Goal: Transaction & Acquisition: Book appointment/travel/reservation

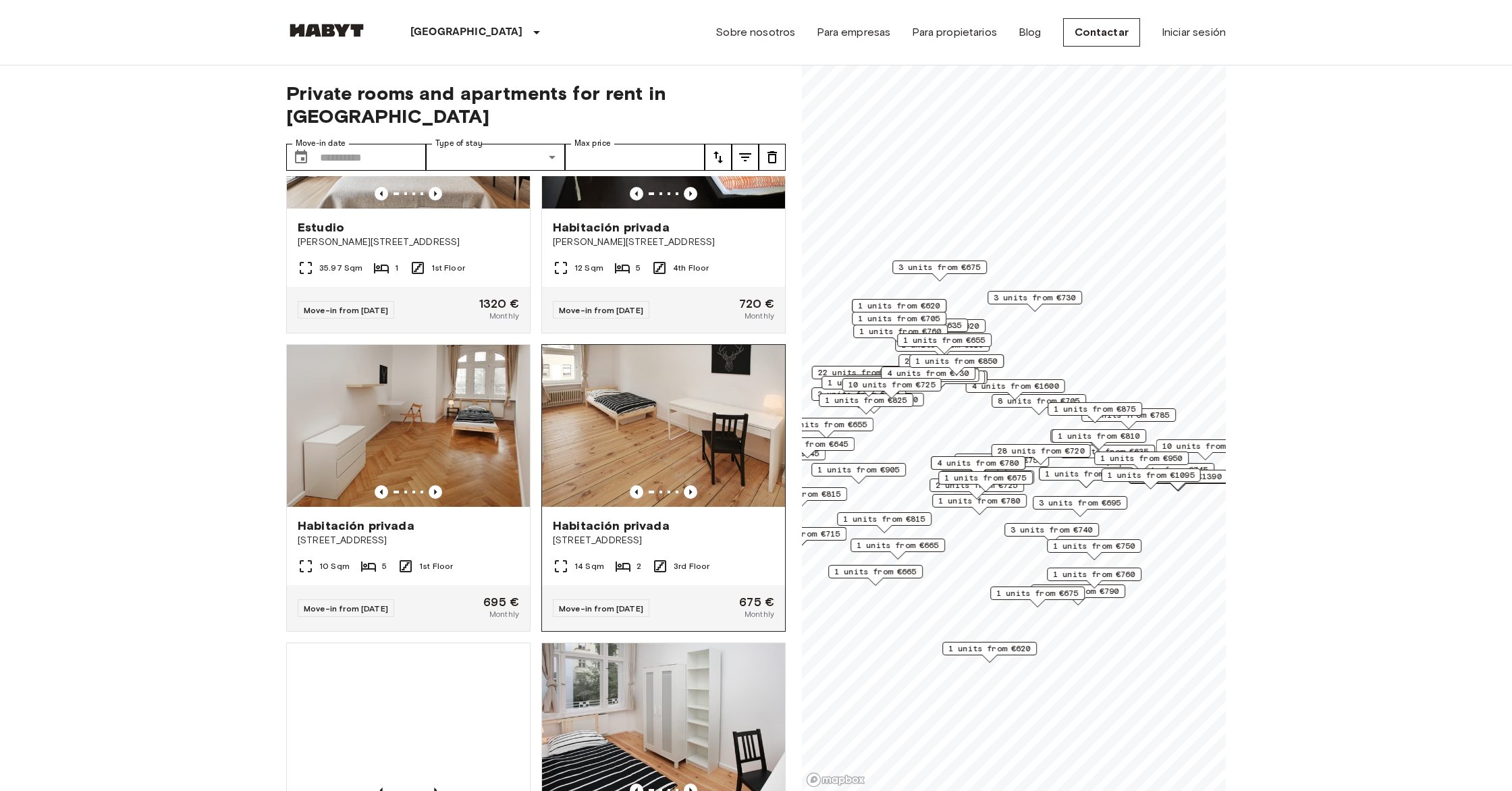
scroll to position [740, 0]
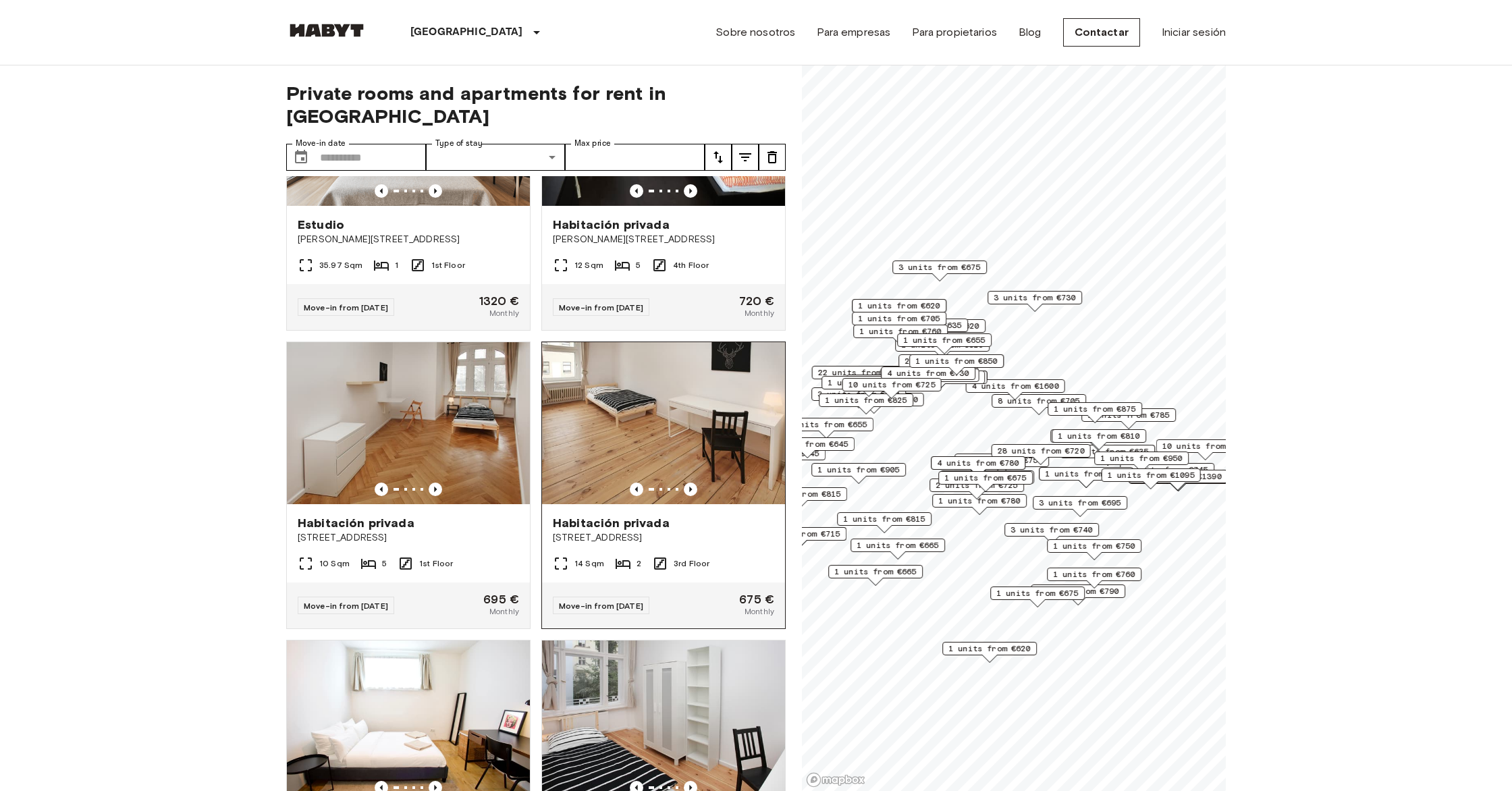
click at [519, 437] on img at bounding box center [663, 423] width 243 height 162
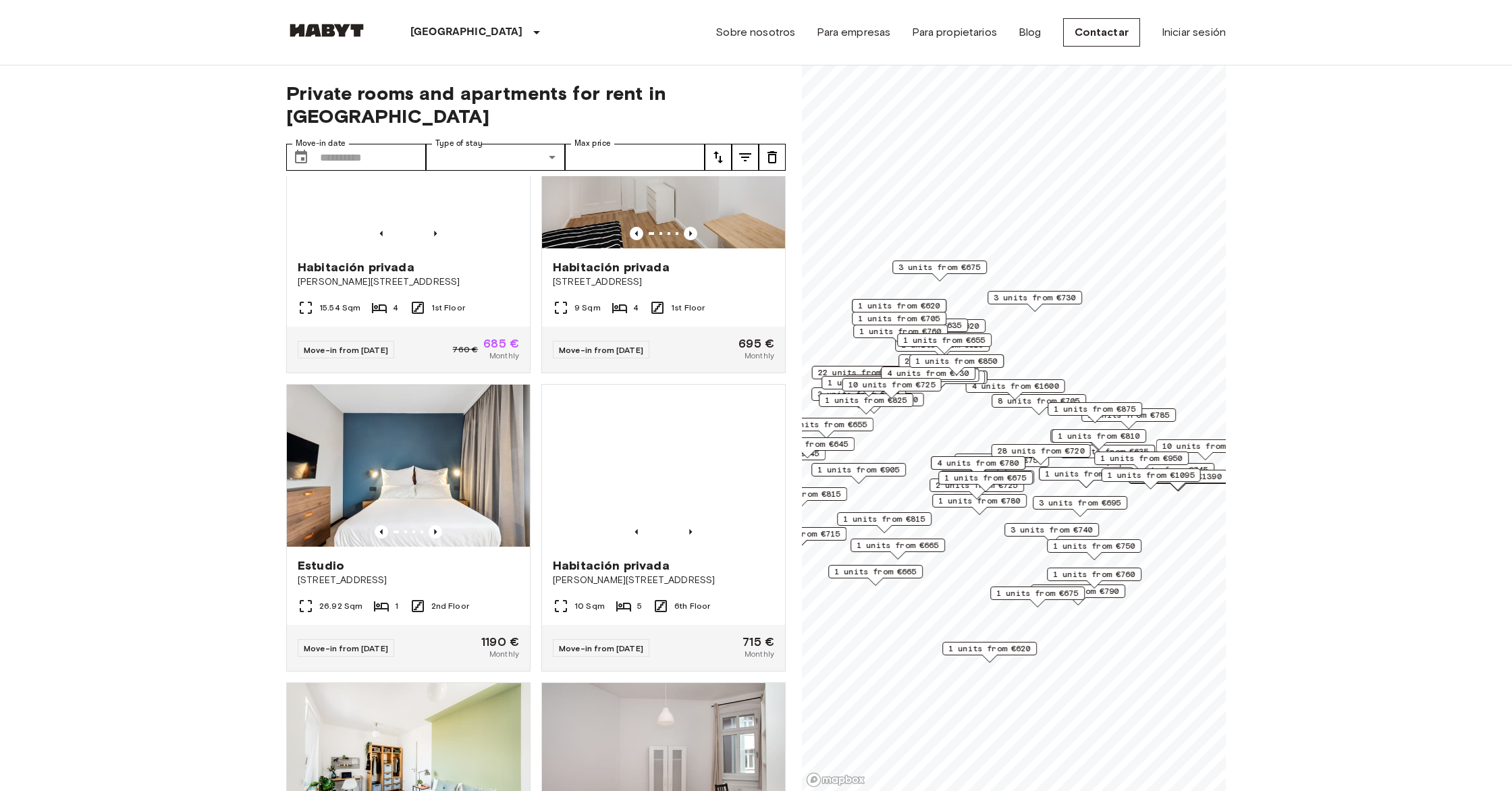
scroll to position [1893, 0]
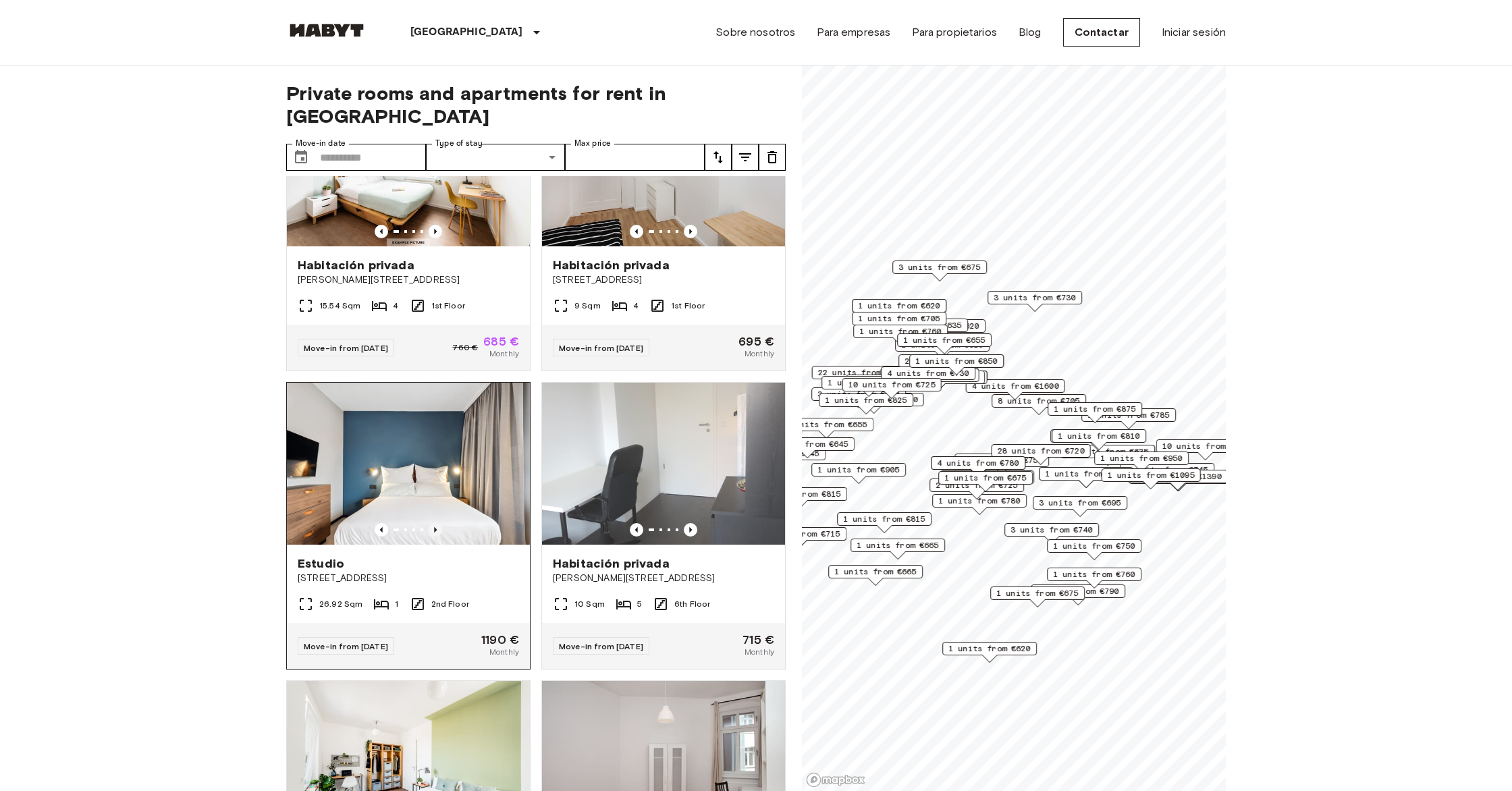
click at [433, 523] on icon "Previous image" at bounding box center [435, 530] width 13 height 13
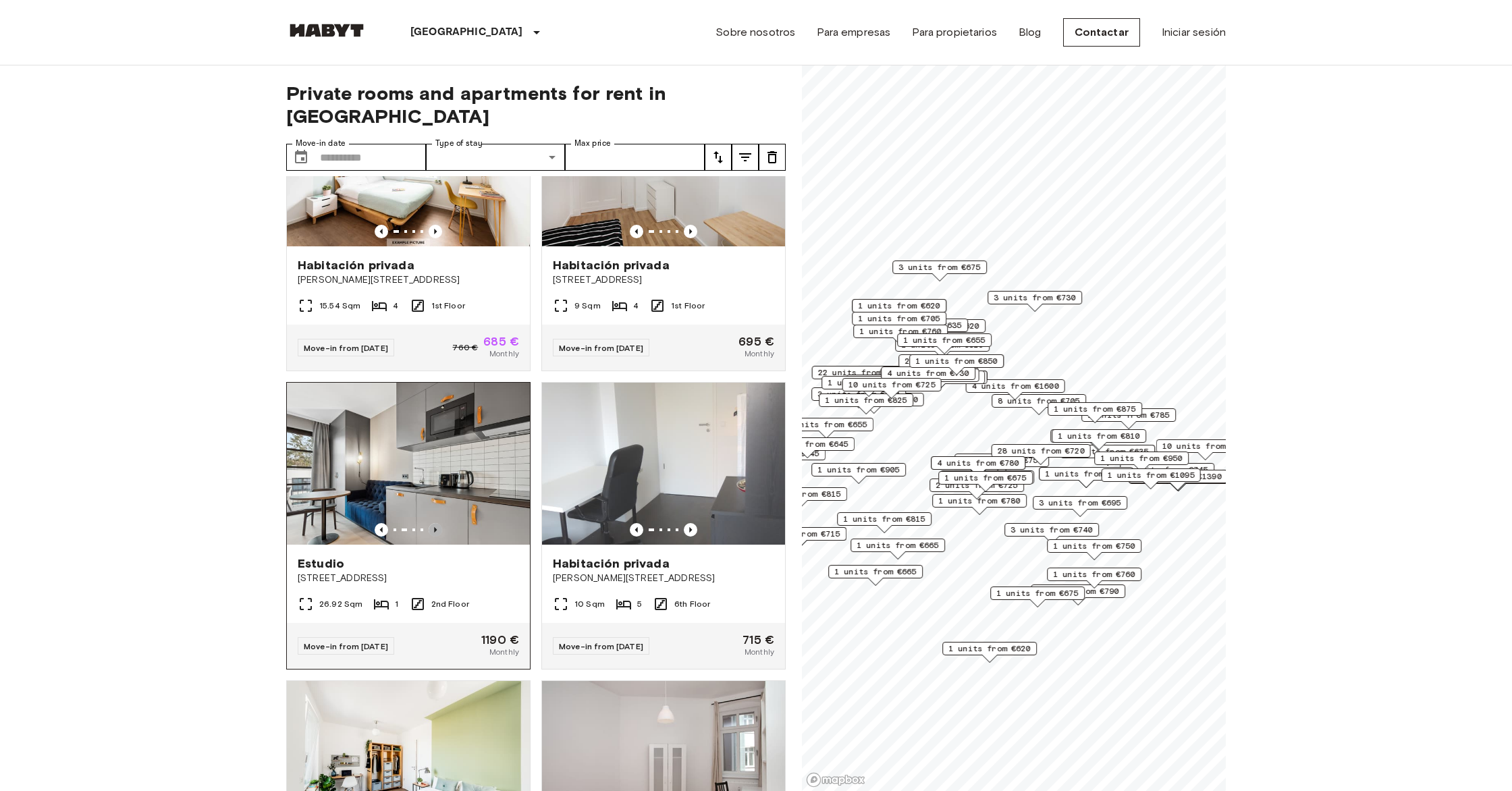
click at [433, 523] on icon "Previous image" at bounding box center [435, 530] width 13 height 13
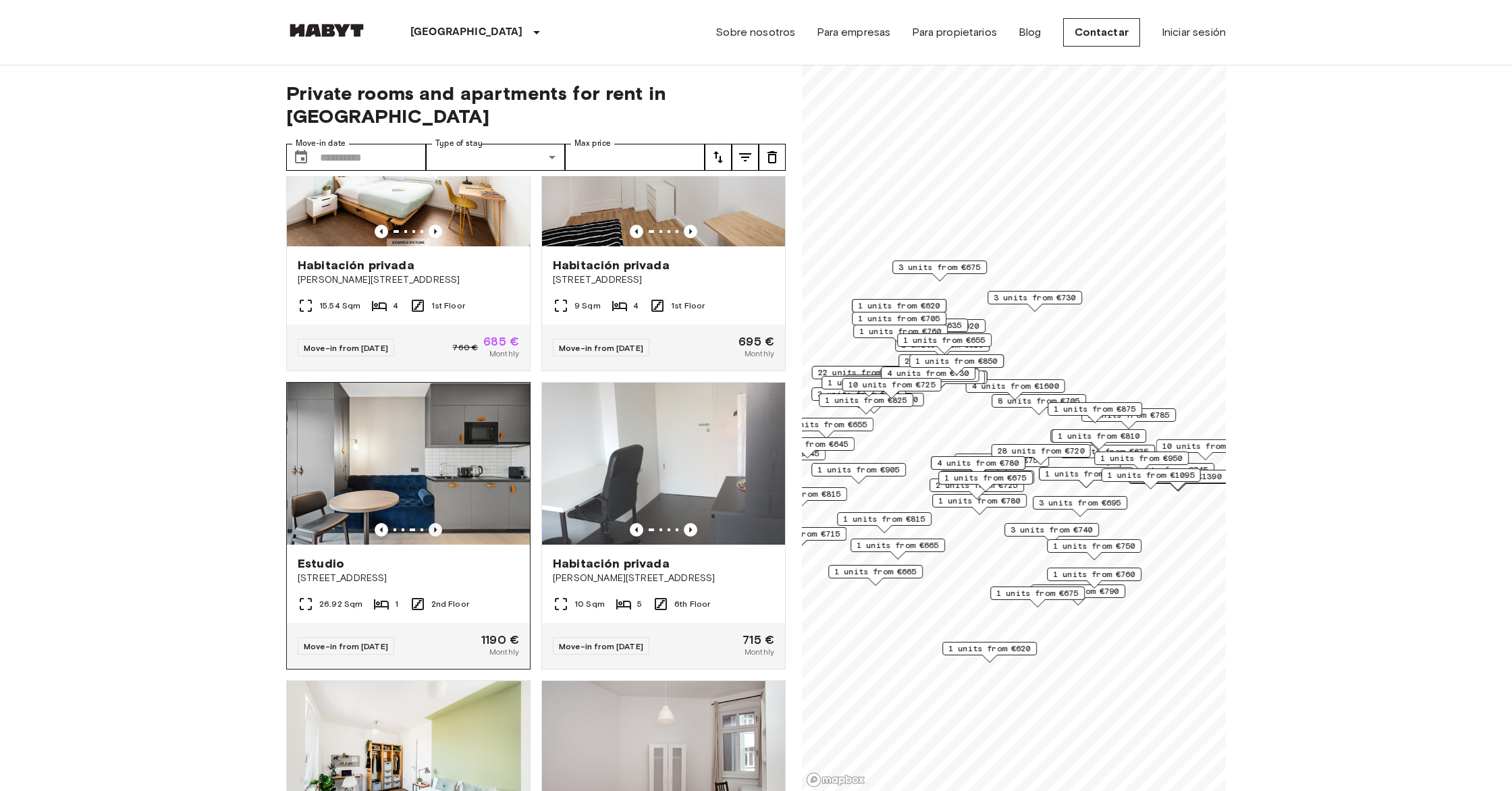
click at [433, 523] on icon "Previous image" at bounding box center [435, 530] width 13 height 13
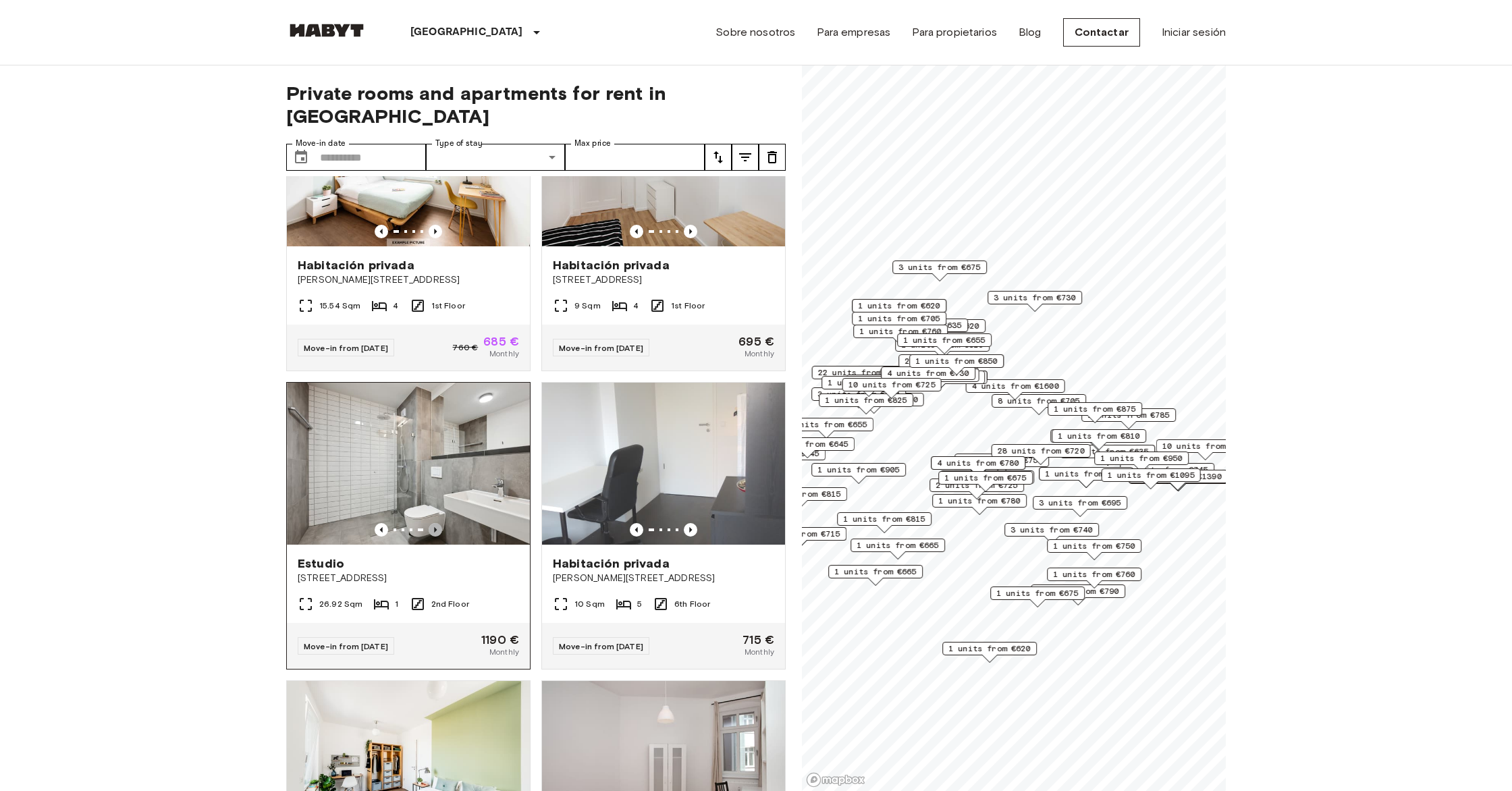
click at [433, 523] on icon "Previous image" at bounding box center [435, 530] width 13 height 13
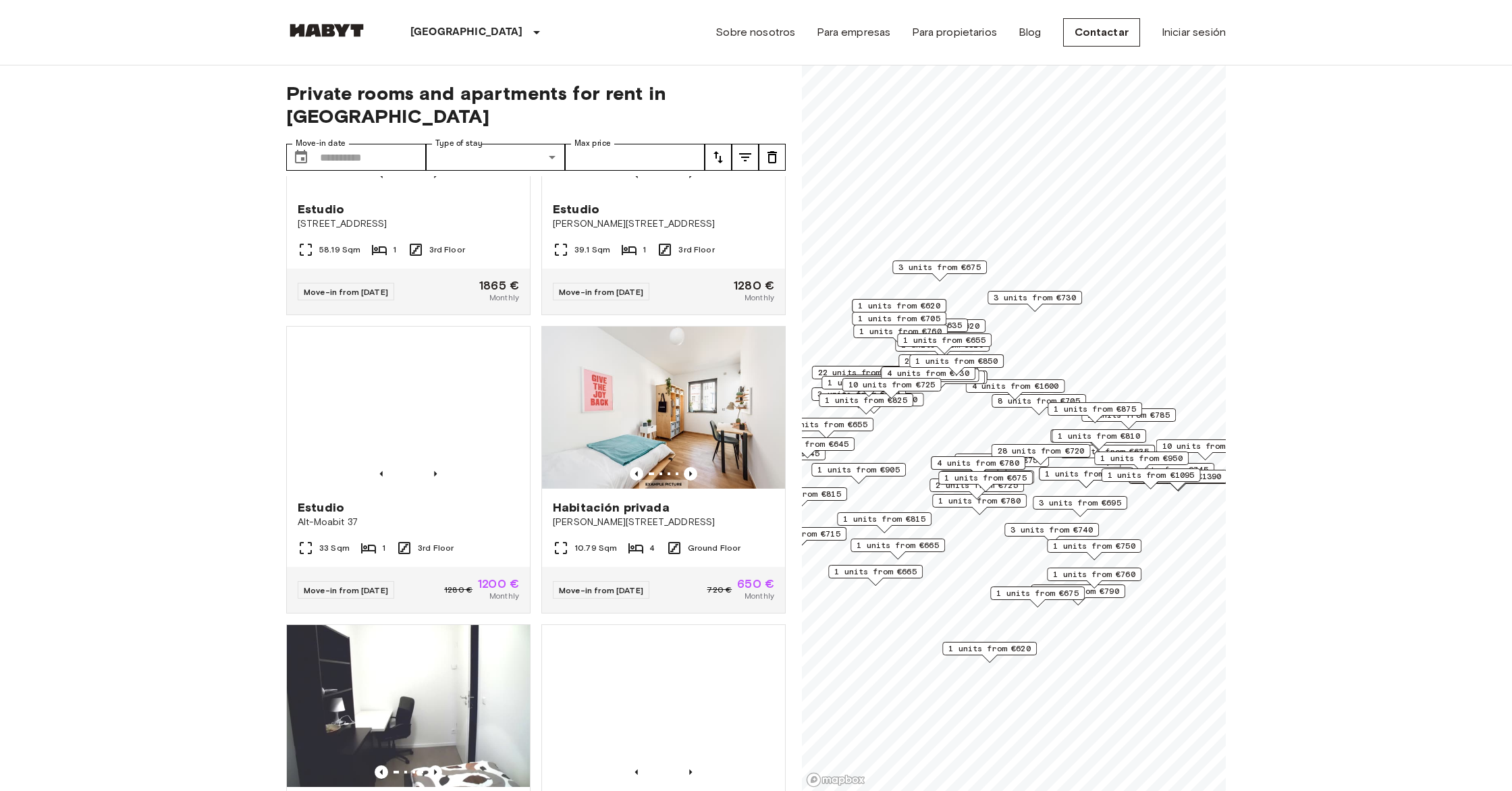
scroll to position [3149, 0]
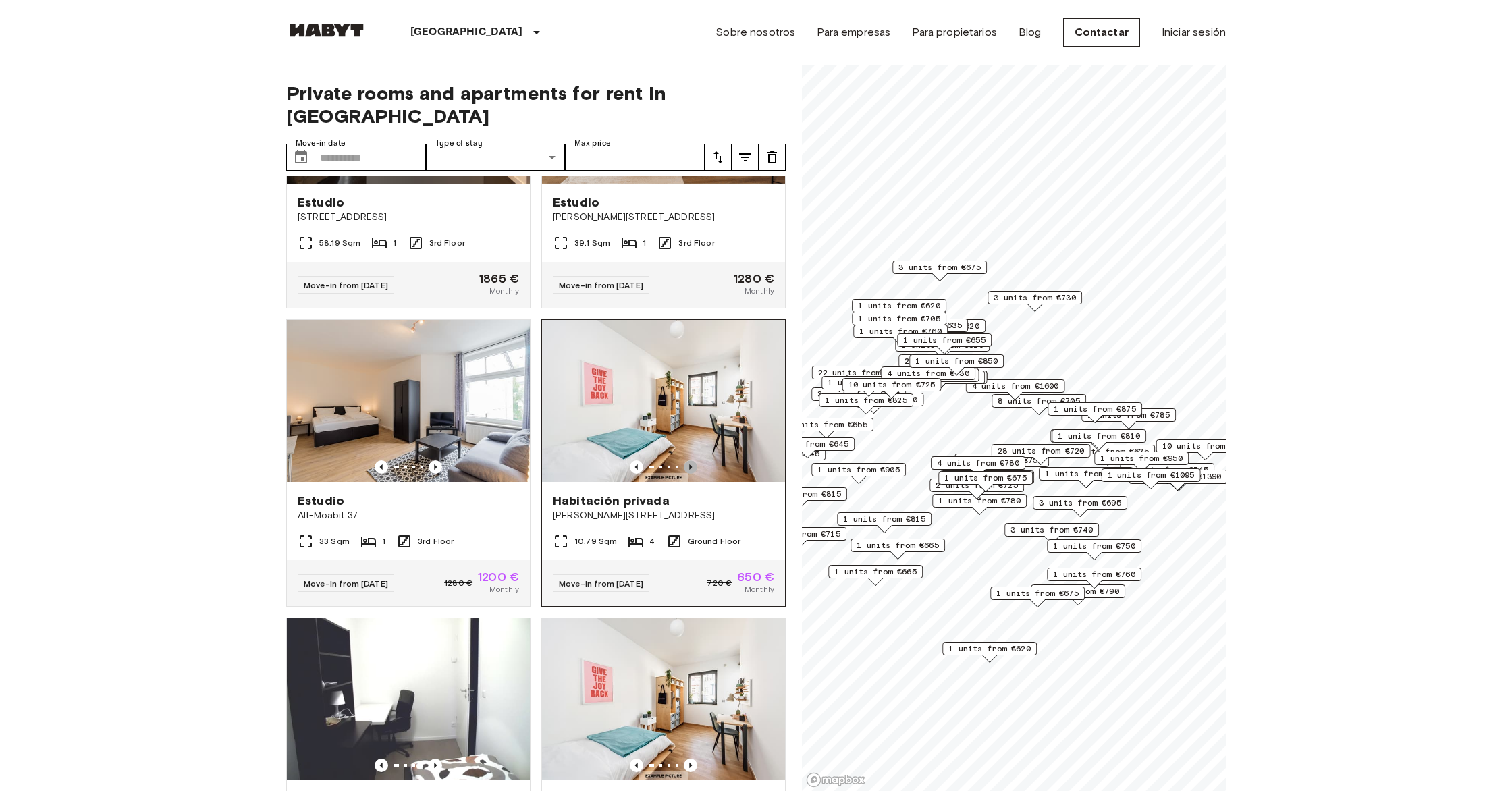
click at [519, 464] on icon "Previous image" at bounding box center [690, 466] width 2 height 6
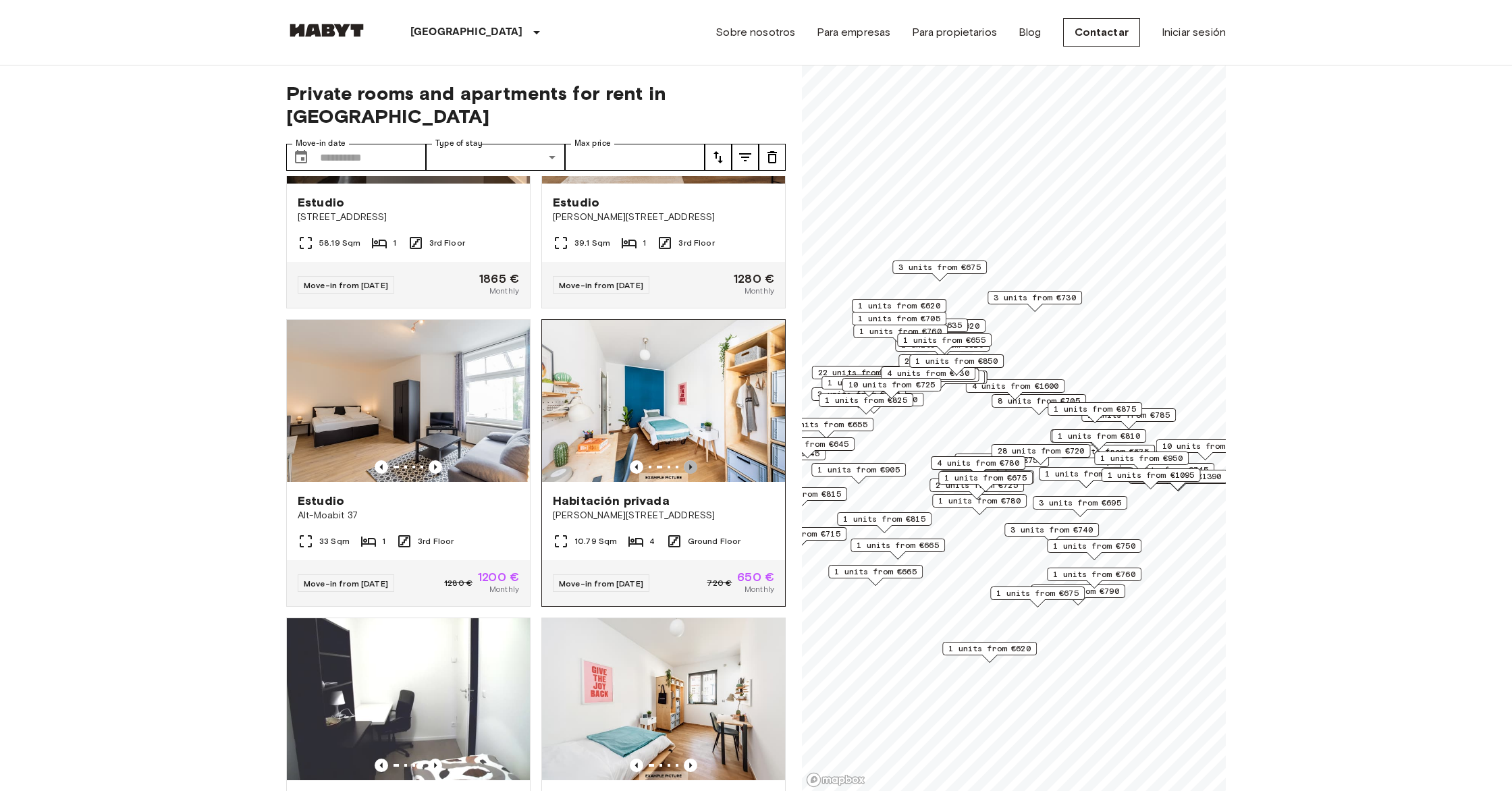
click at [519, 464] on icon "Previous image" at bounding box center [690, 466] width 2 height 6
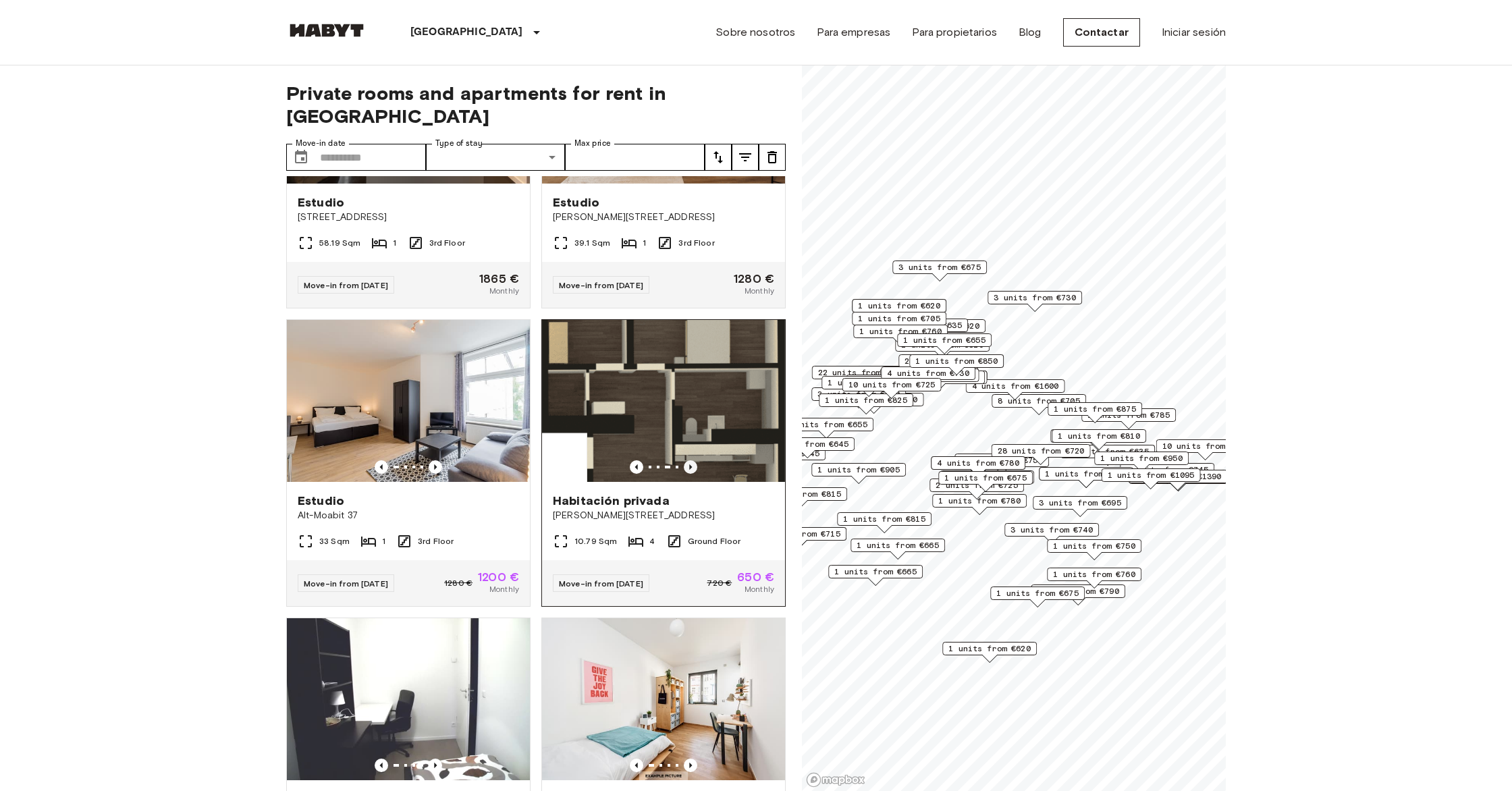
click at [519, 464] on icon "Previous image" at bounding box center [690, 466] width 2 height 6
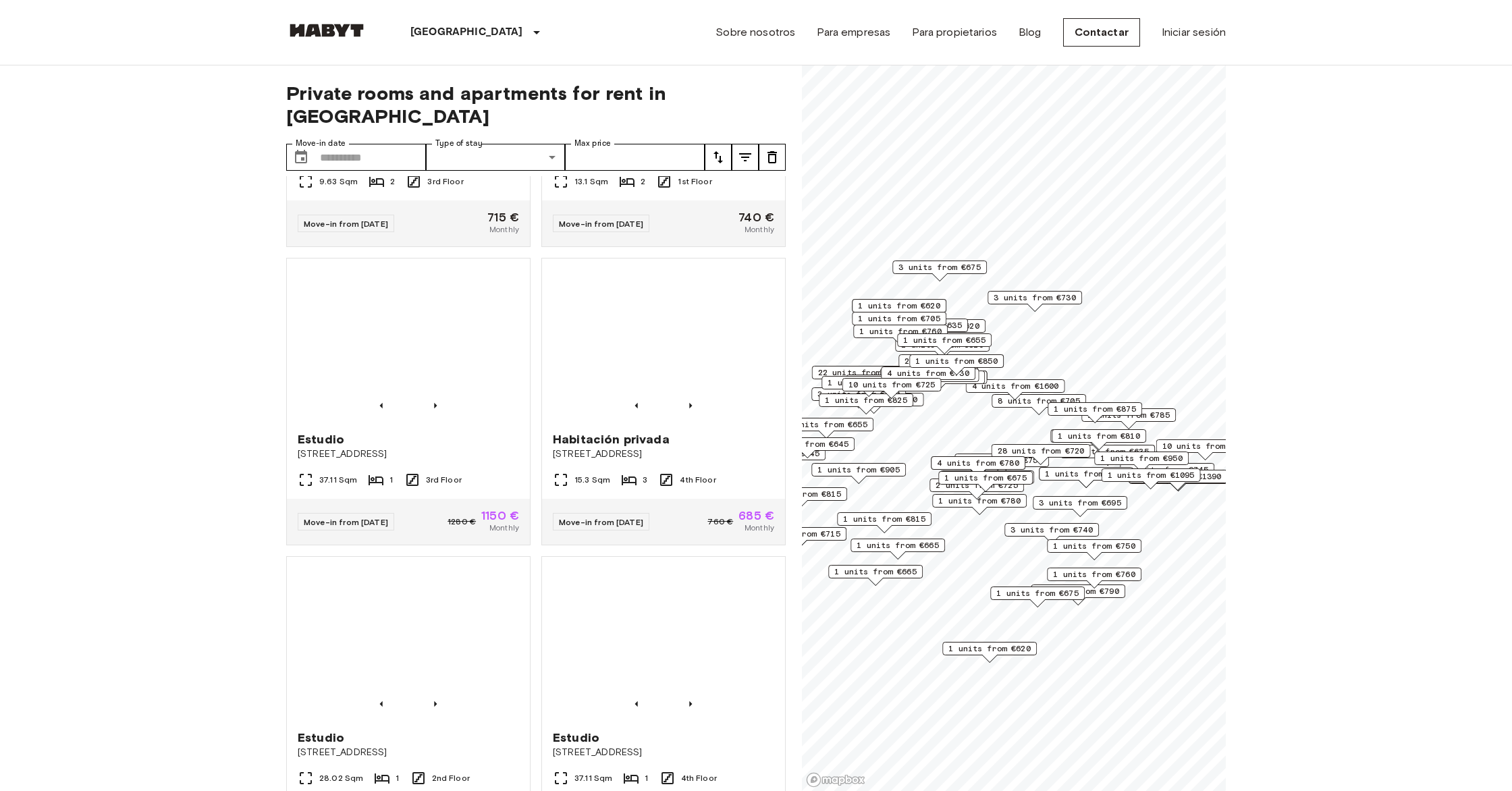
scroll to position [4405, 0]
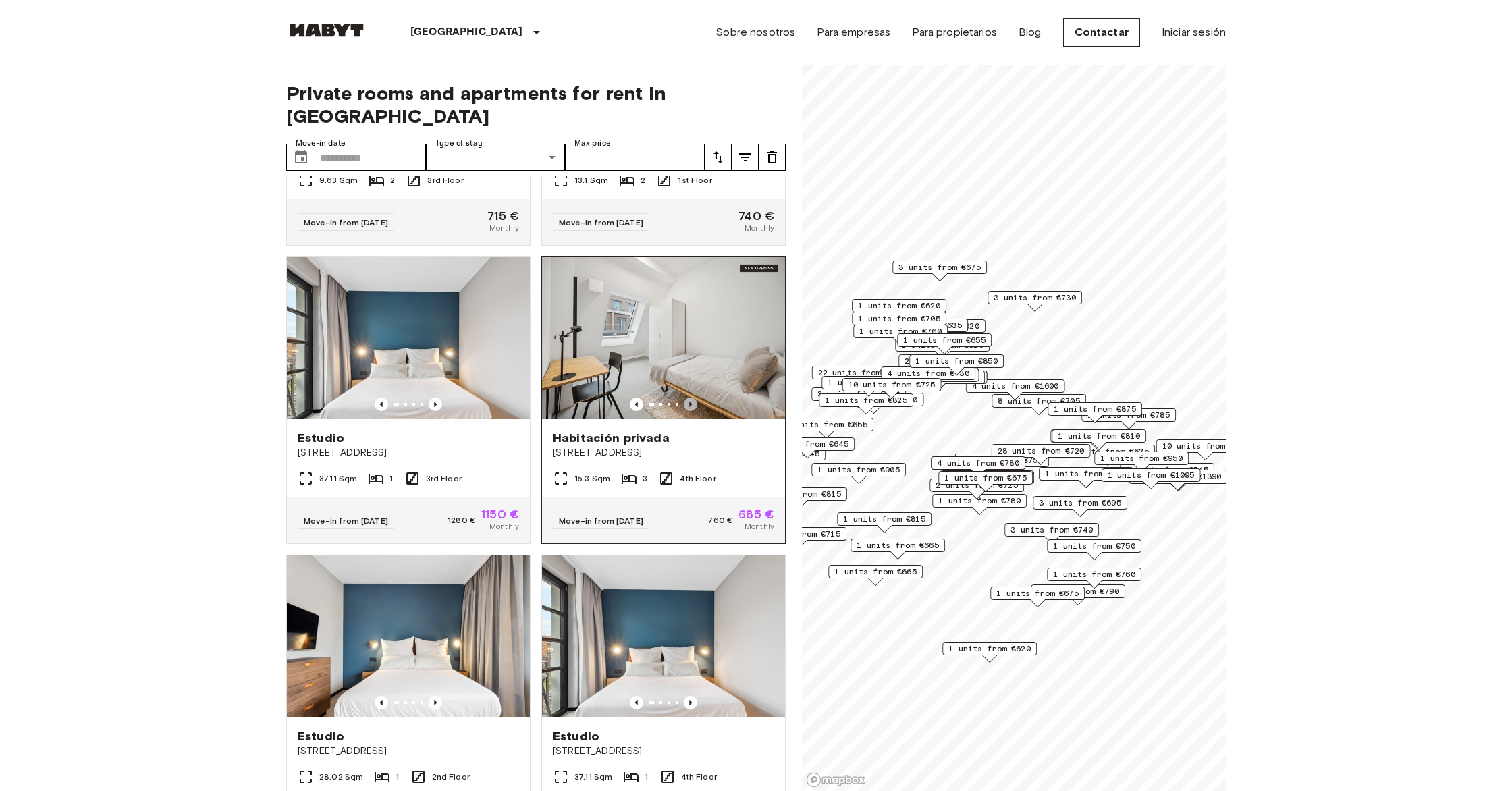
click at [519, 397] on icon "Previous image" at bounding box center [690, 404] width 13 height 13
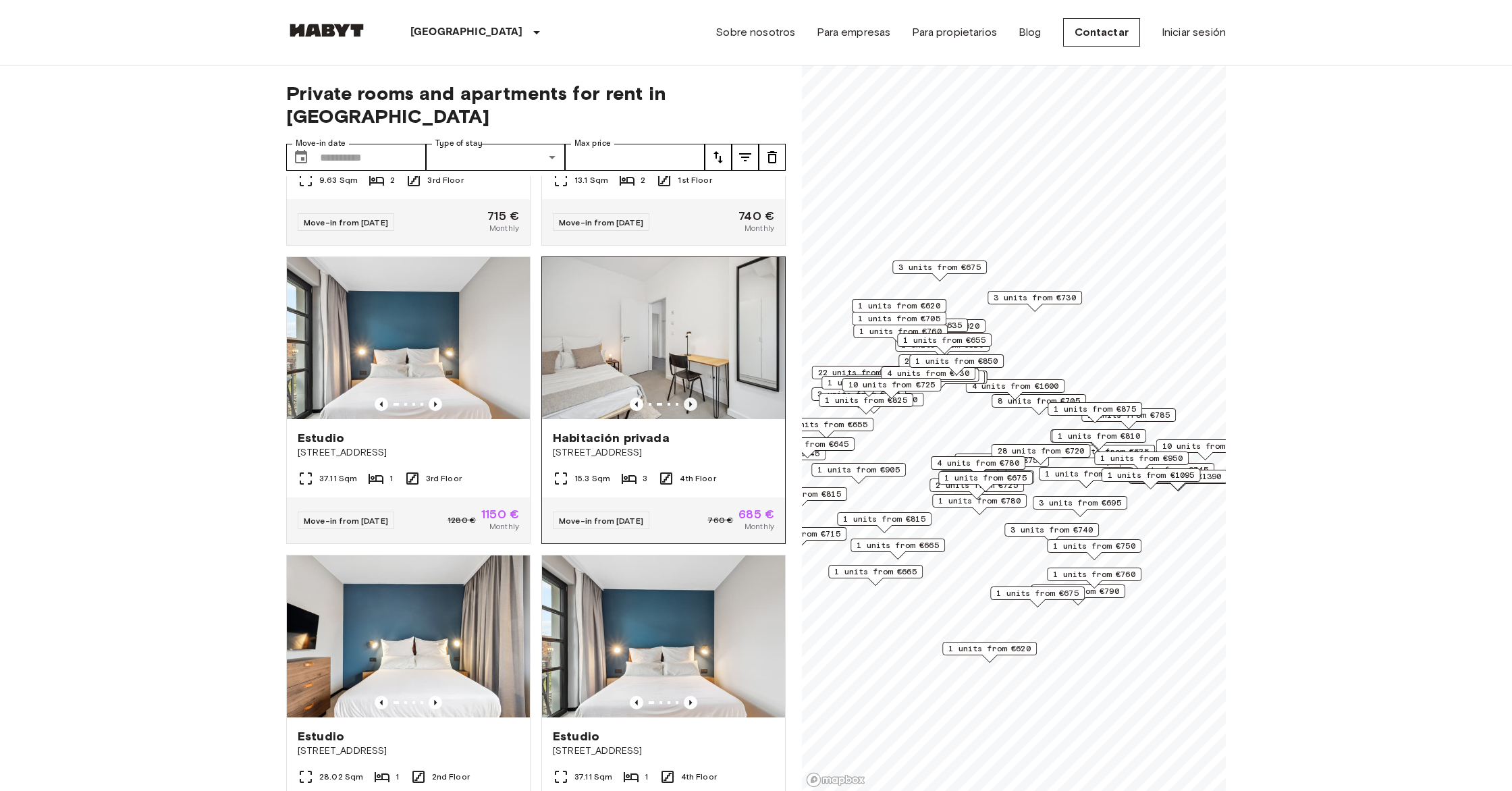
click at [519, 397] on icon "Previous image" at bounding box center [690, 404] width 13 height 13
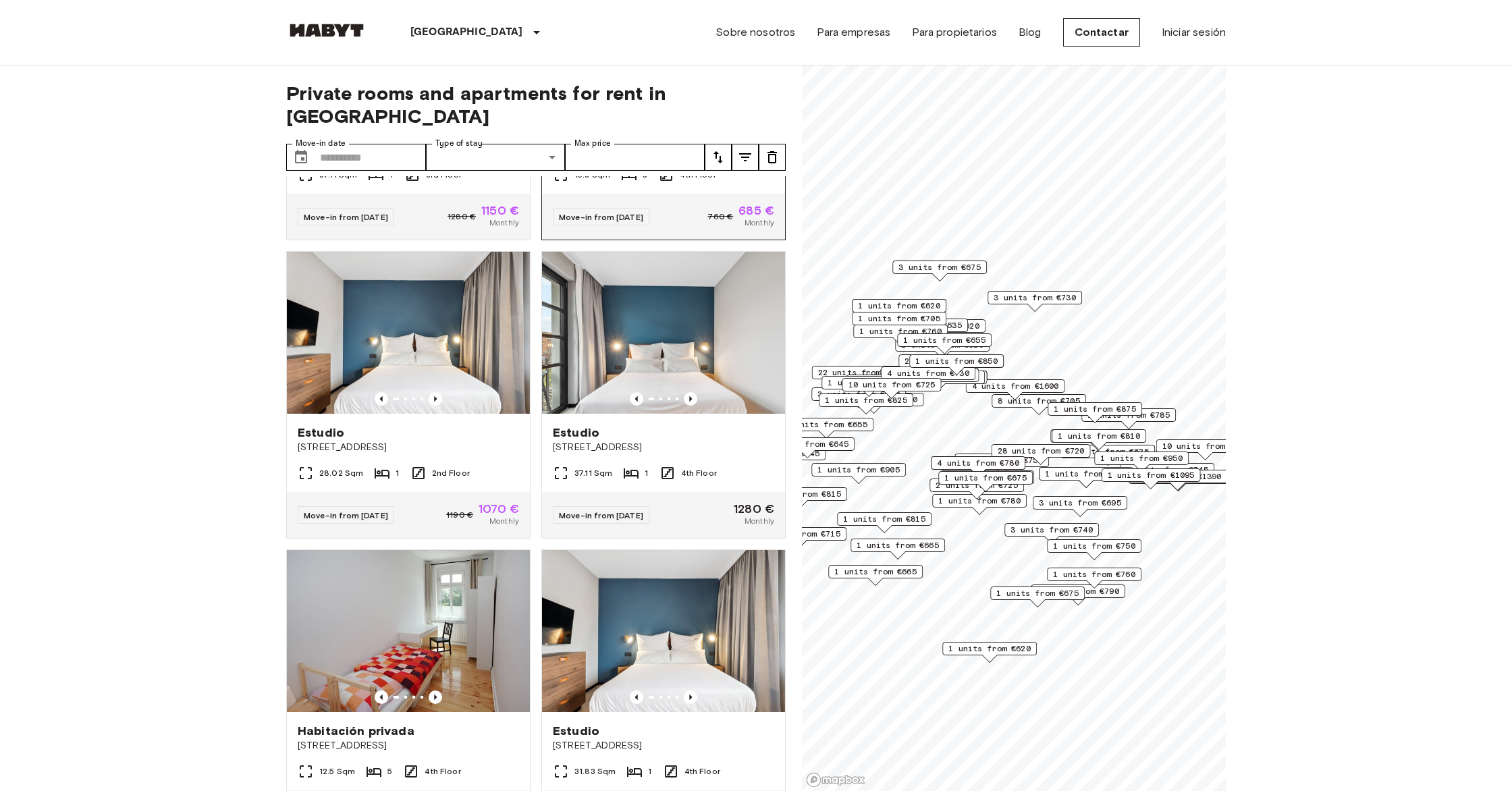
scroll to position [4710, 0]
click at [430, 391] on icon "Previous image" at bounding box center [435, 397] width 13 height 13
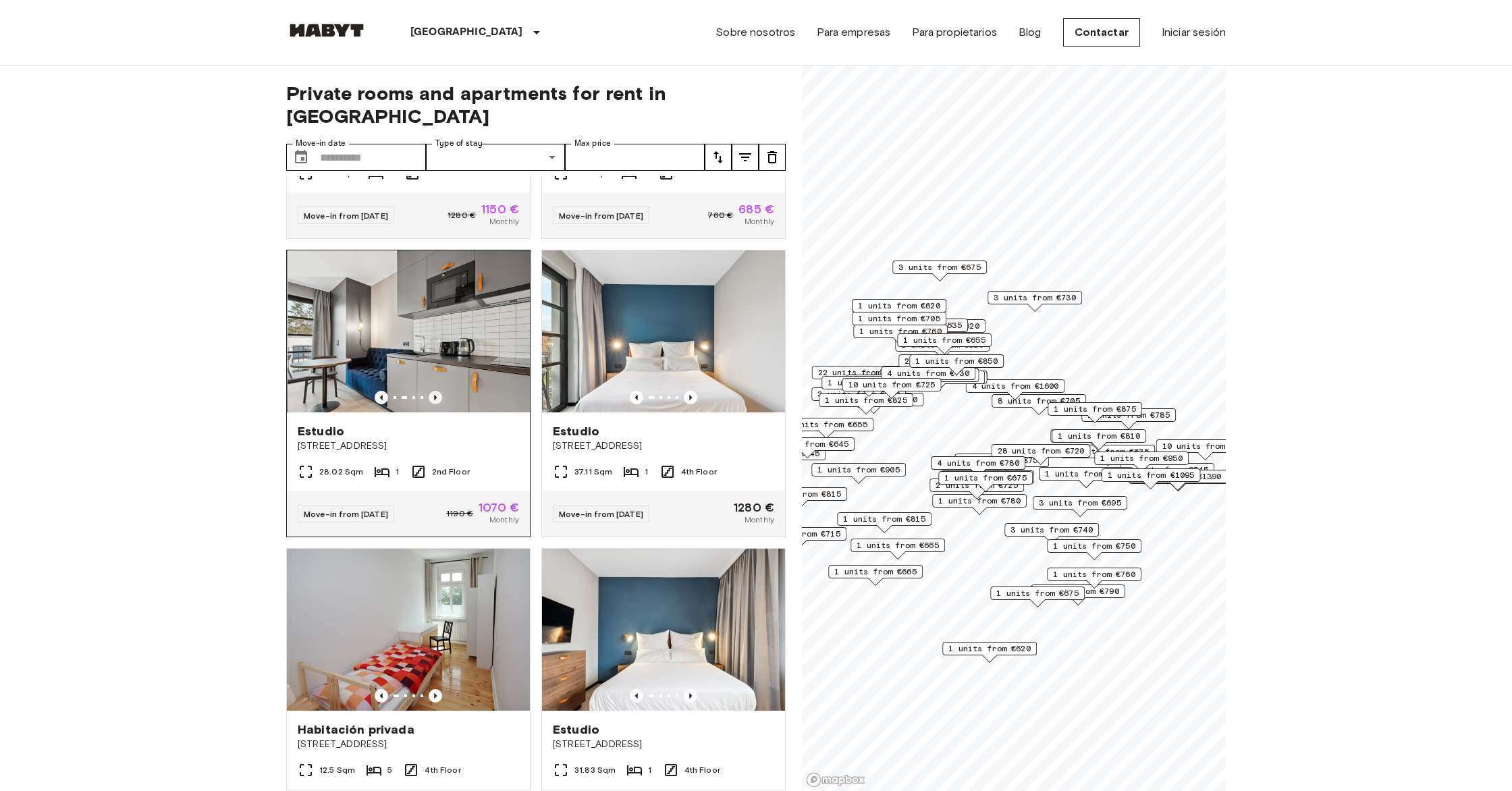
click at [430, 391] on icon "Previous image" at bounding box center [435, 397] width 13 height 13
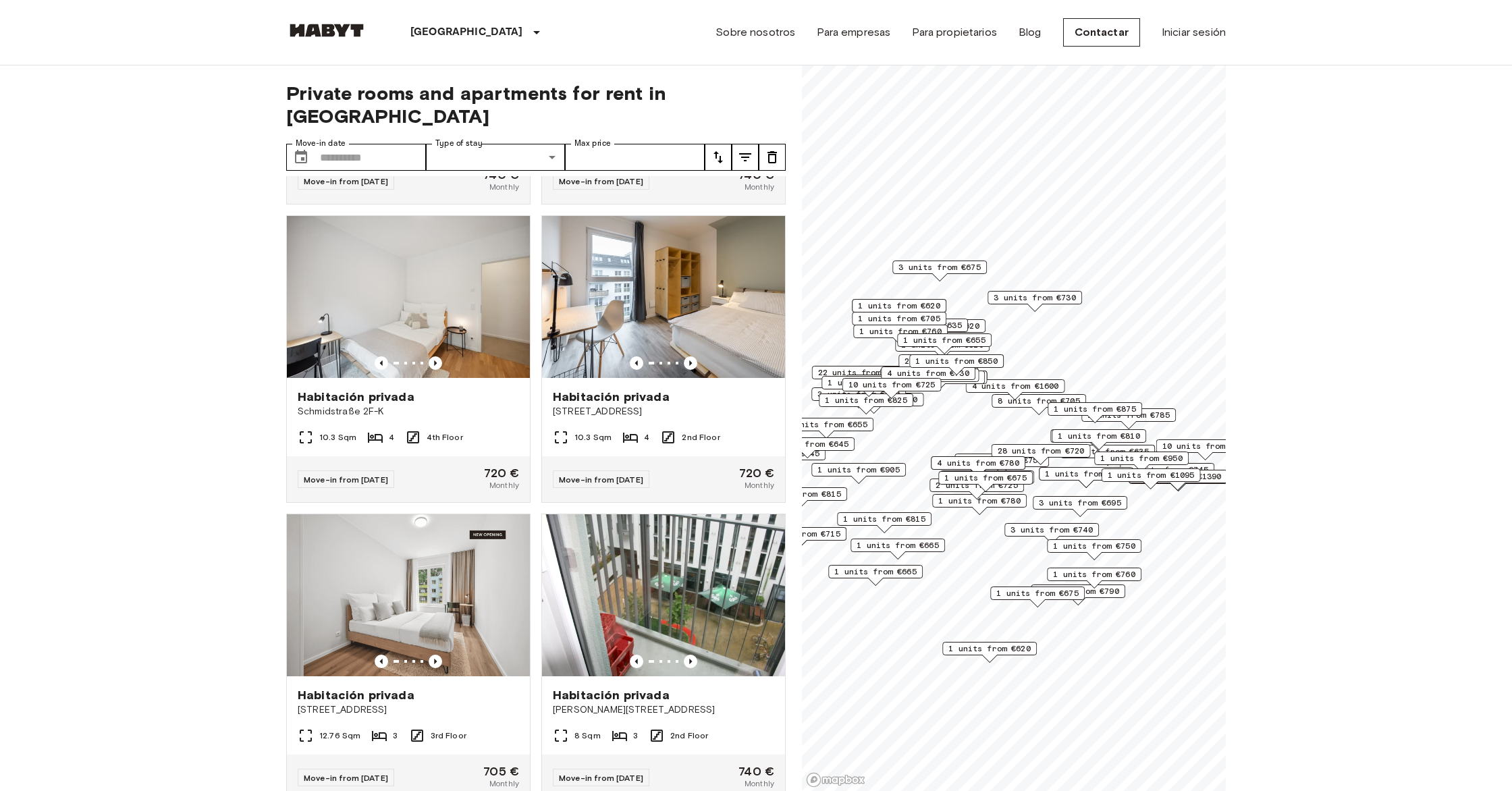
scroll to position [8030, 0]
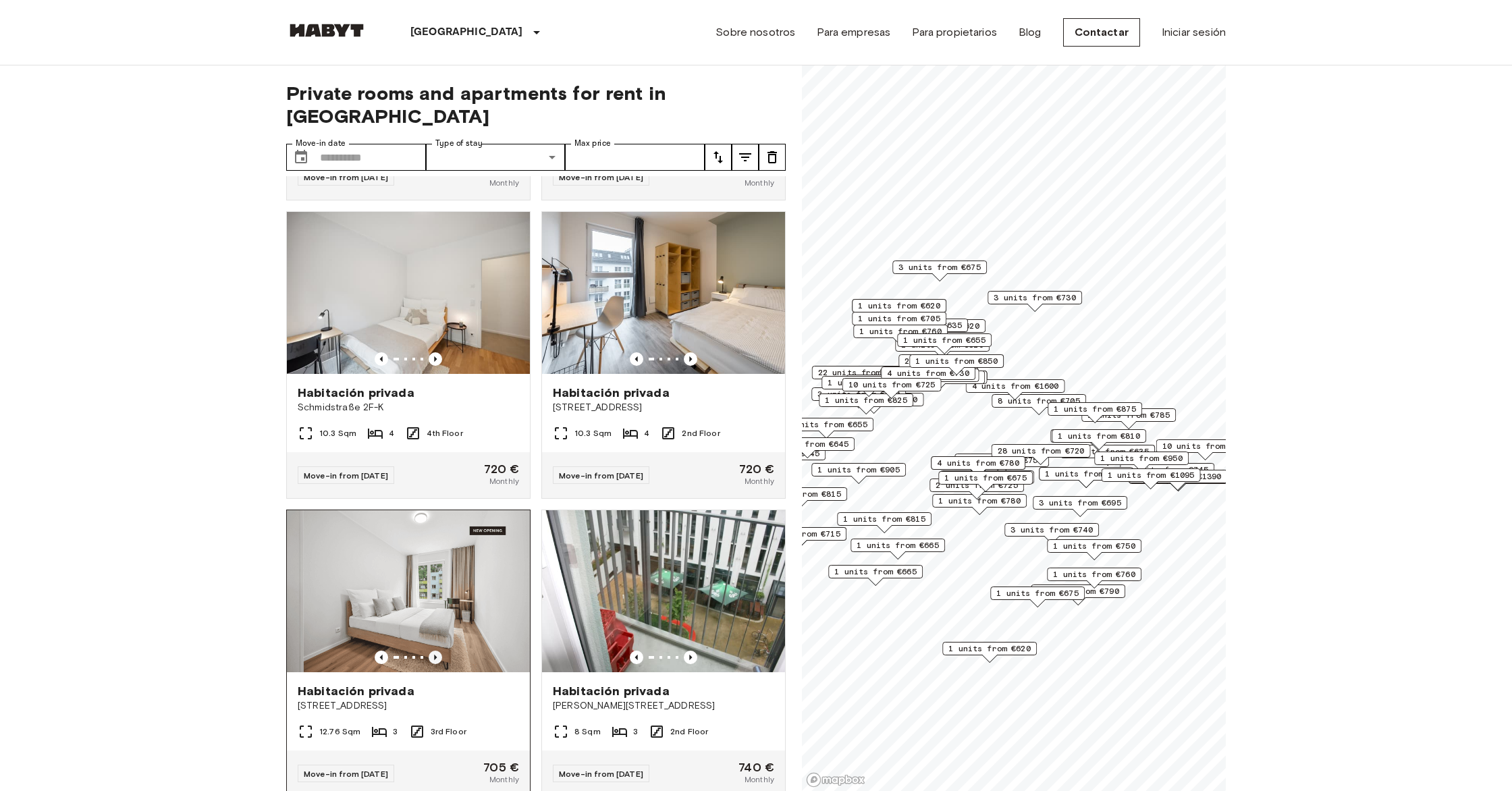
click at [430, 651] on icon "Previous image" at bounding box center [435, 657] width 13 height 13
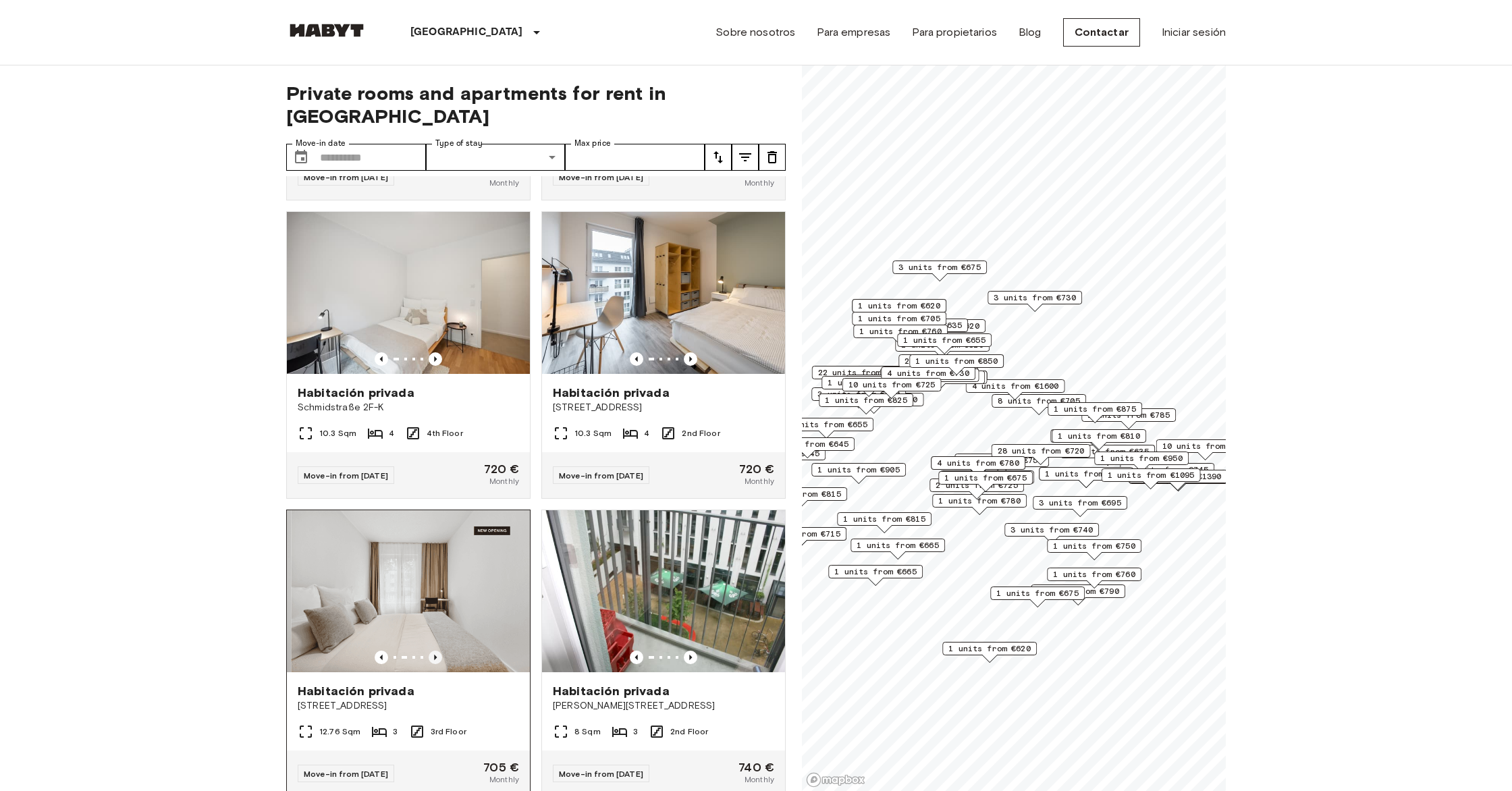
click at [430, 651] on icon "Previous image" at bounding box center [435, 657] width 13 height 13
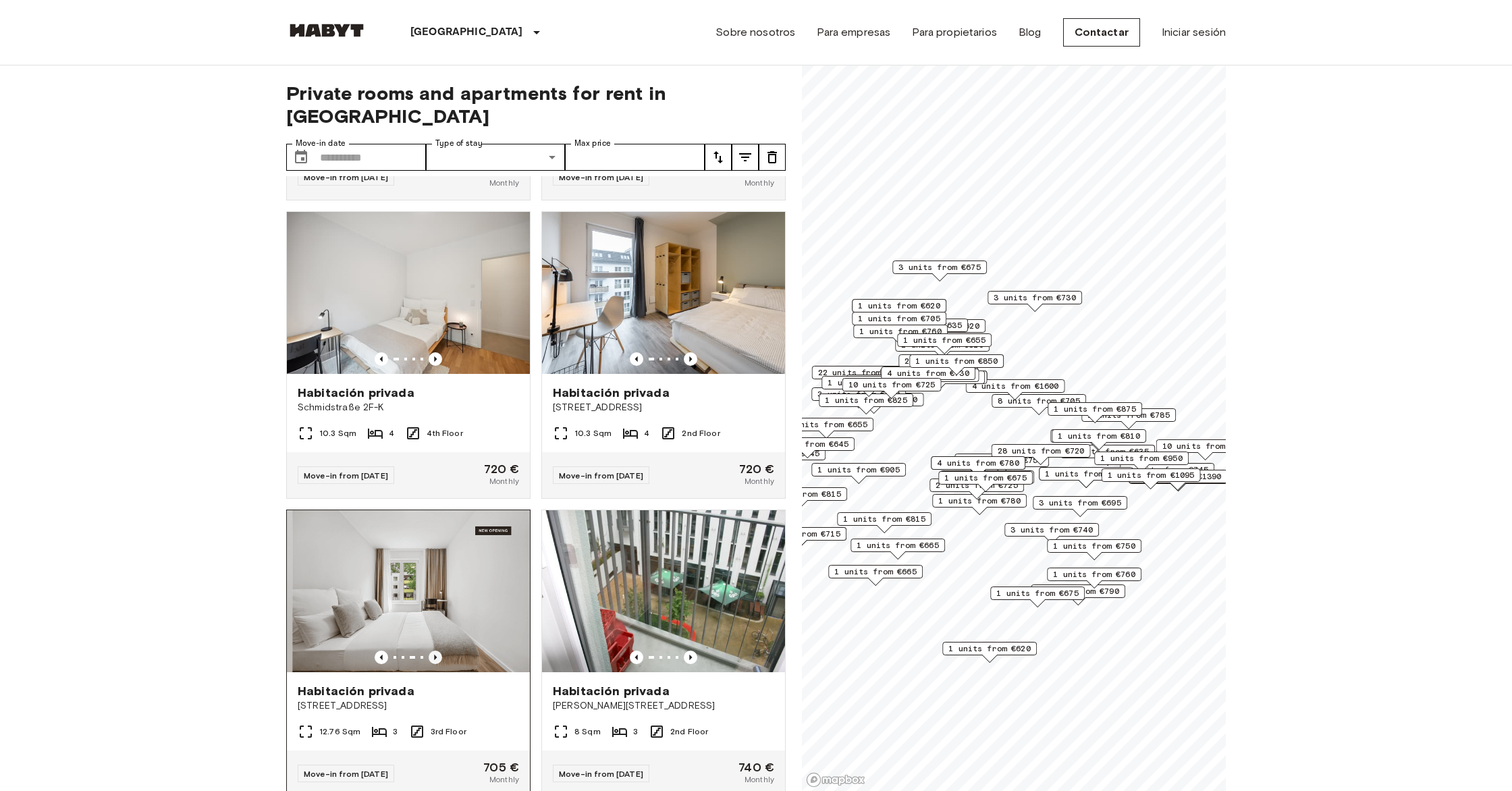
click at [430, 651] on icon "Previous image" at bounding box center [435, 657] width 13 height 13
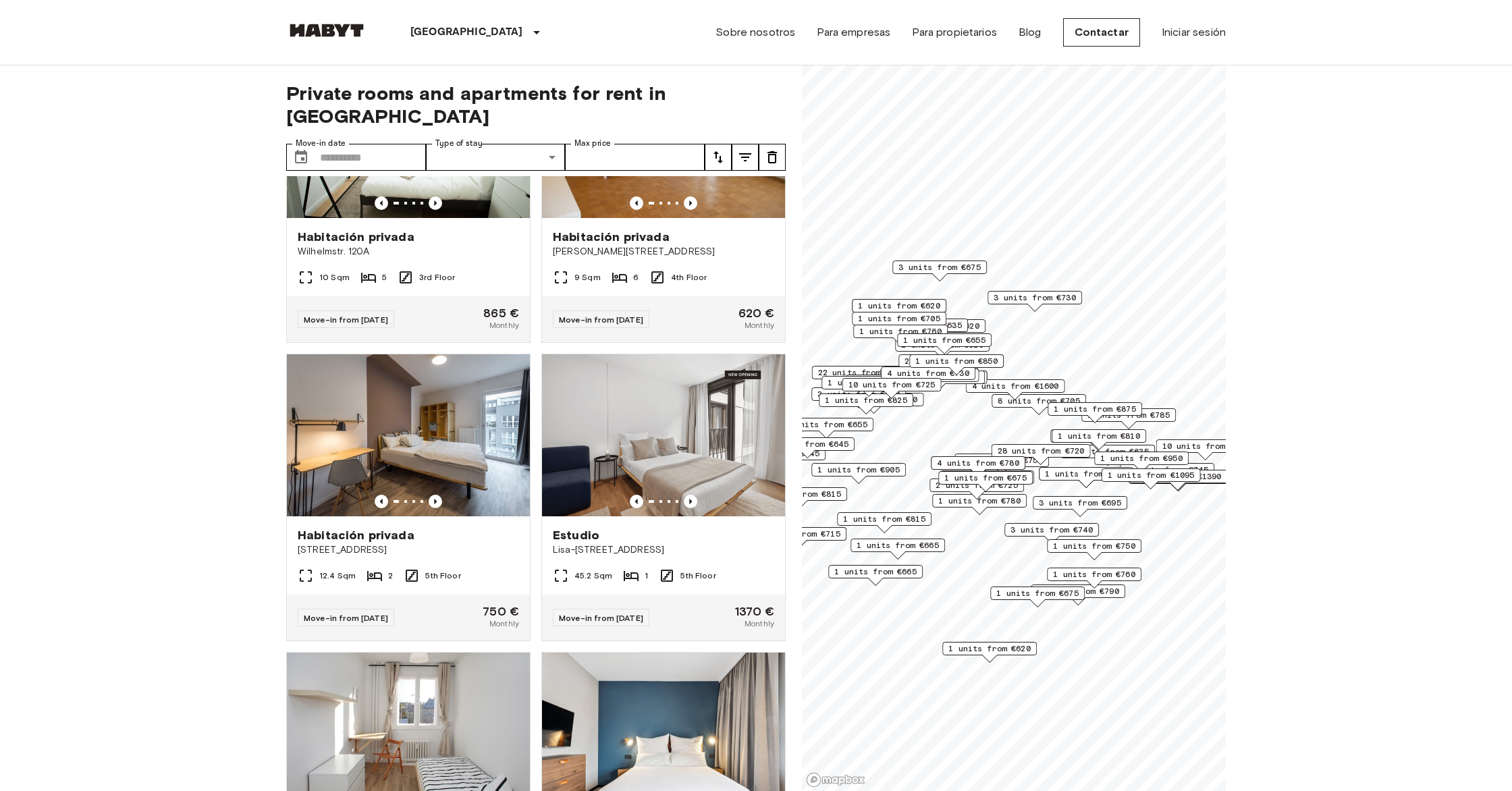
scroll to position [9377, 0]
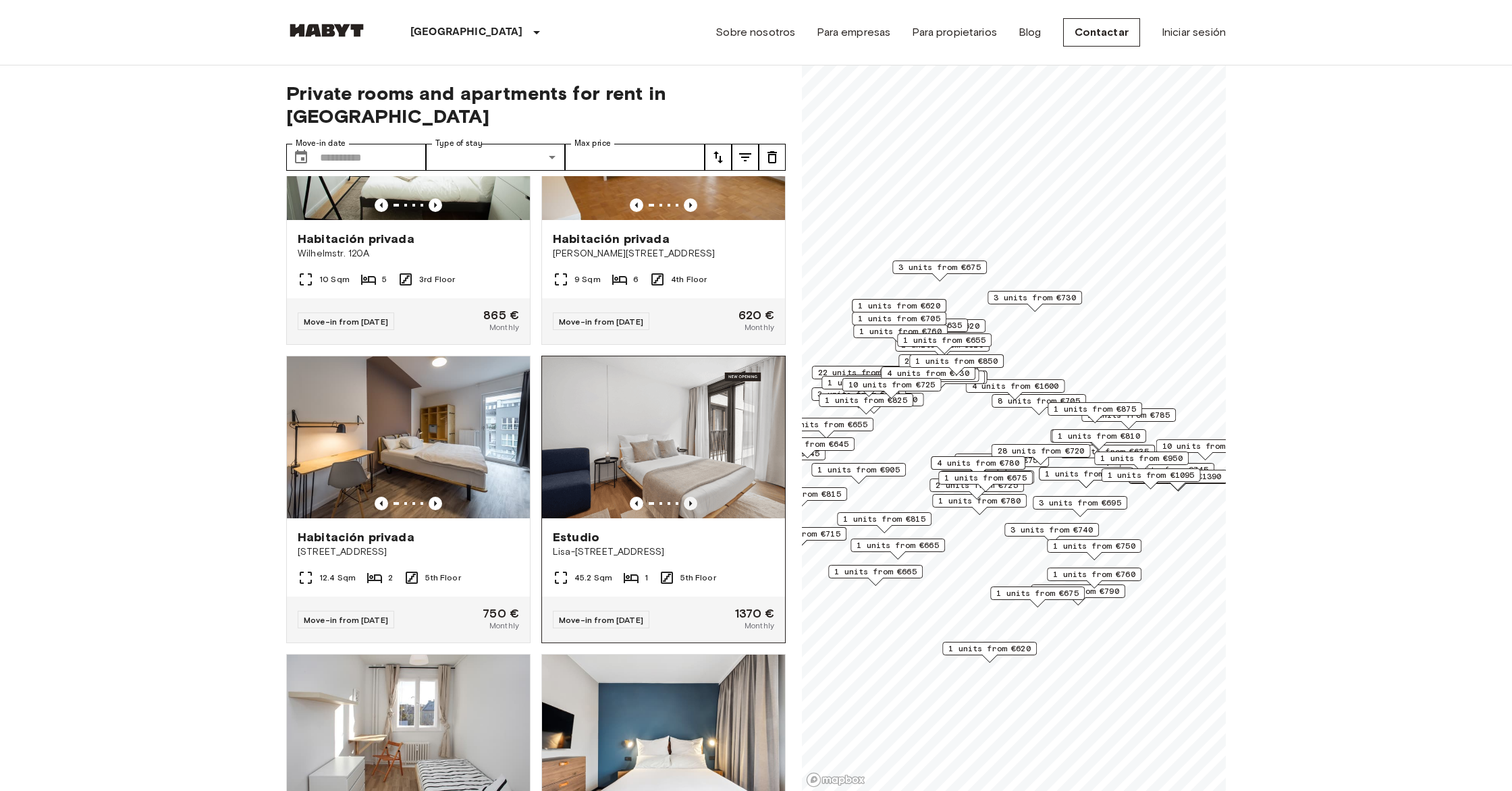
click at [519, 496] on icon "Previous image" at bounding box center [690, 503] width 13 height 13
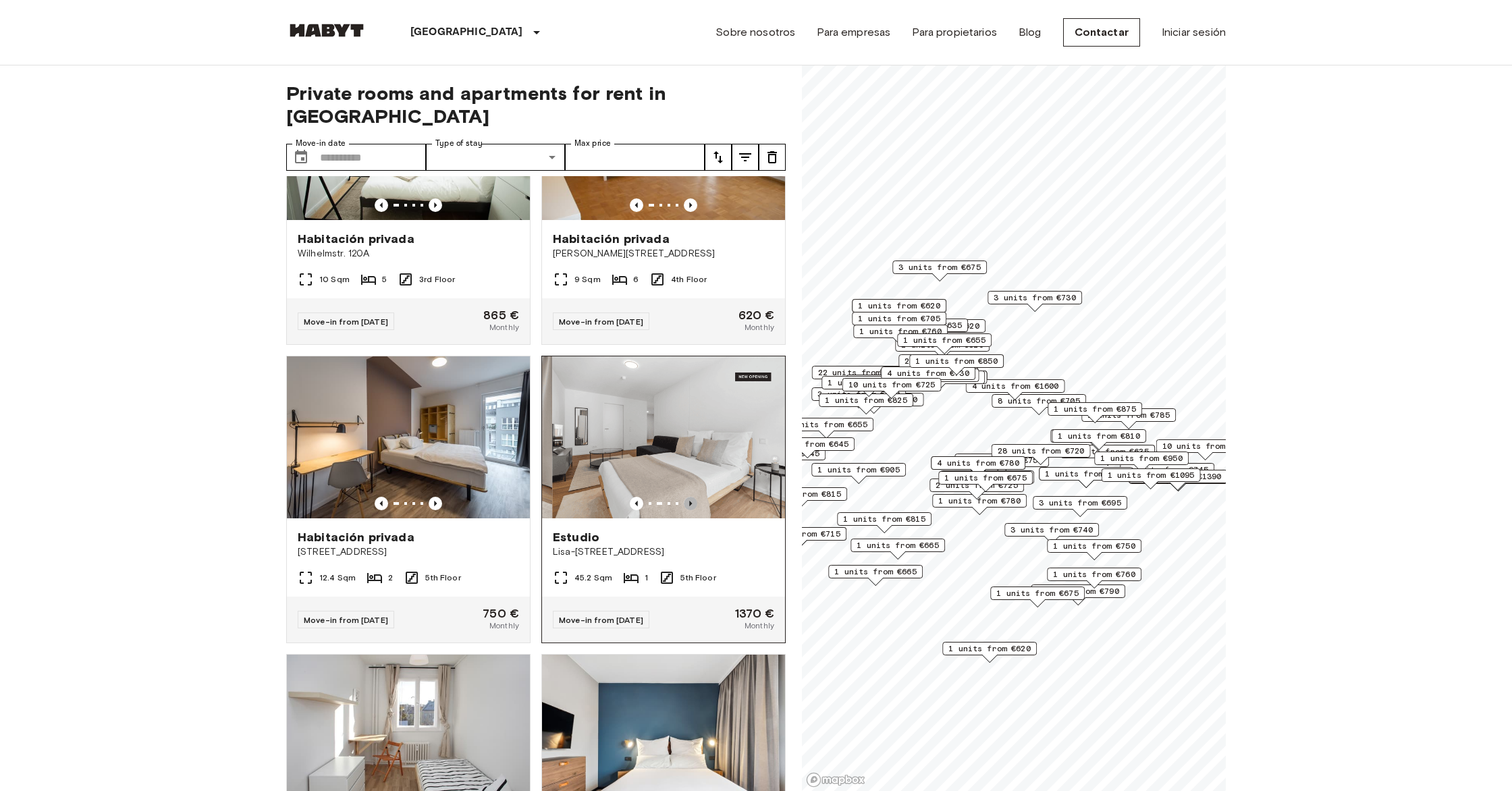
click at [519, 496] on icon "Previous image" at bounding box center [690, 503] width 13 height 13
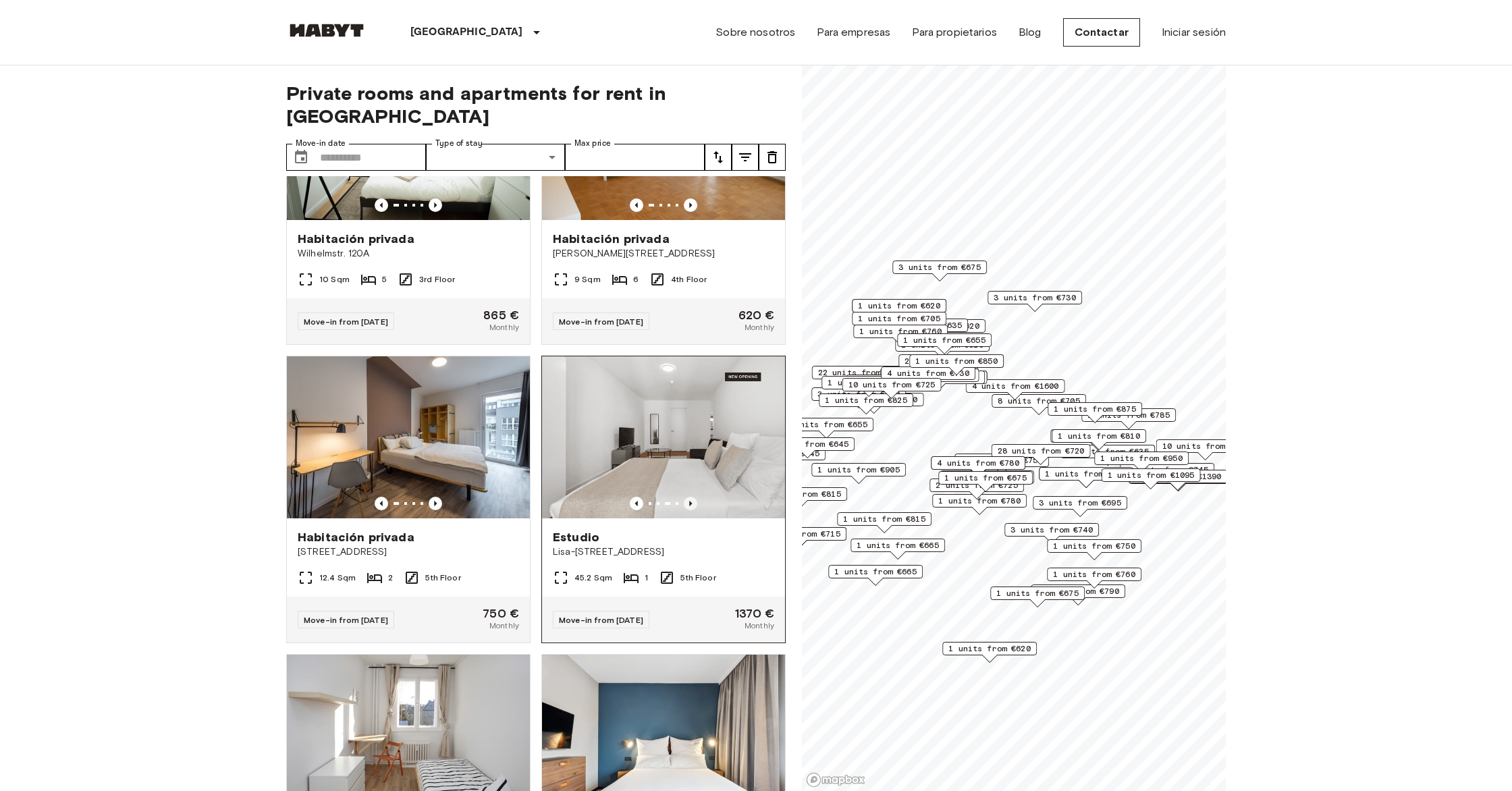
click at [519, 496] on icon "Previous image" at bounding box center [690, 503] width 13 height 13
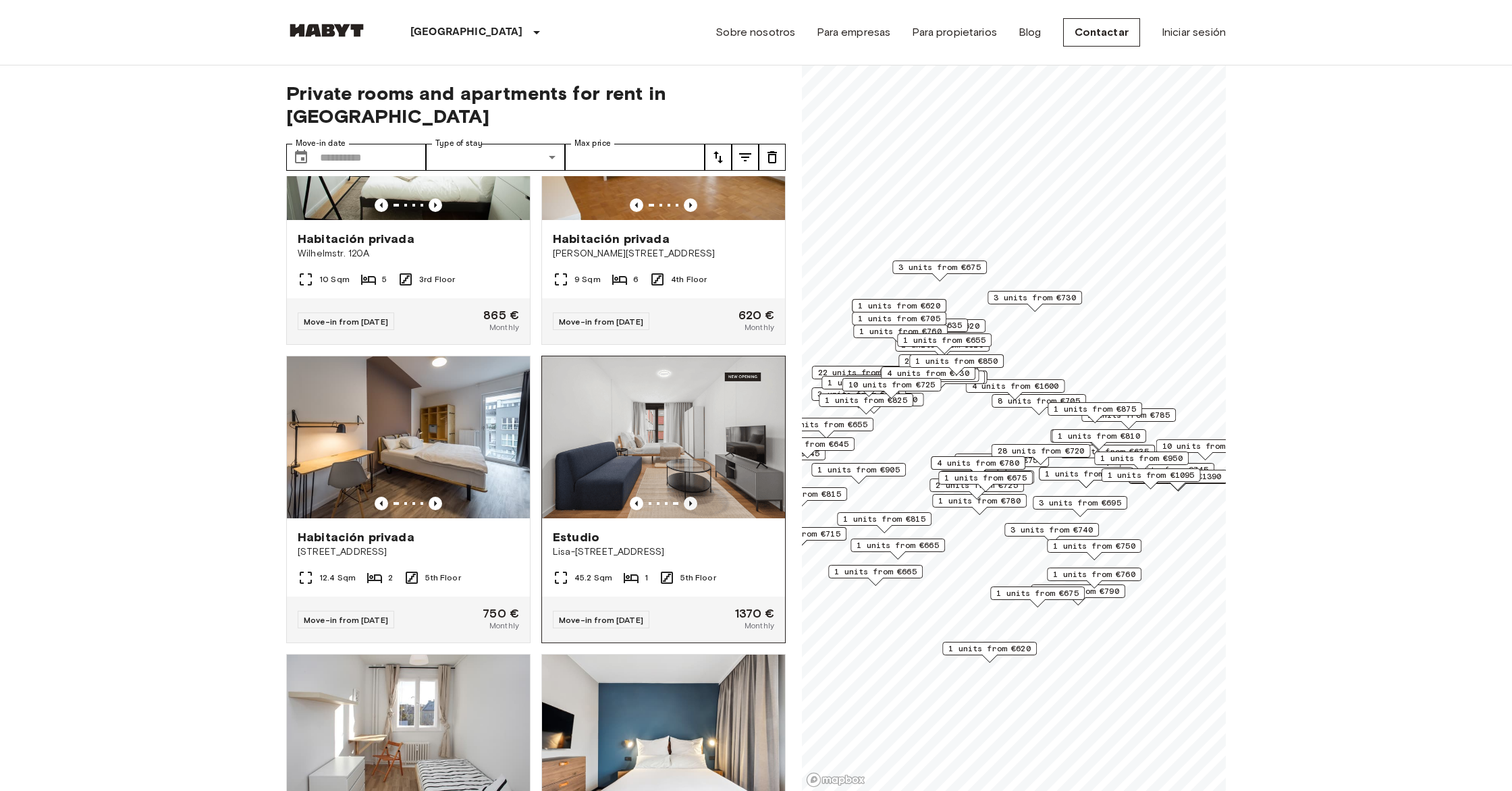
click at [519, 496] on icon "Previous image" at bounding box center [690, 503] width 13 height 13
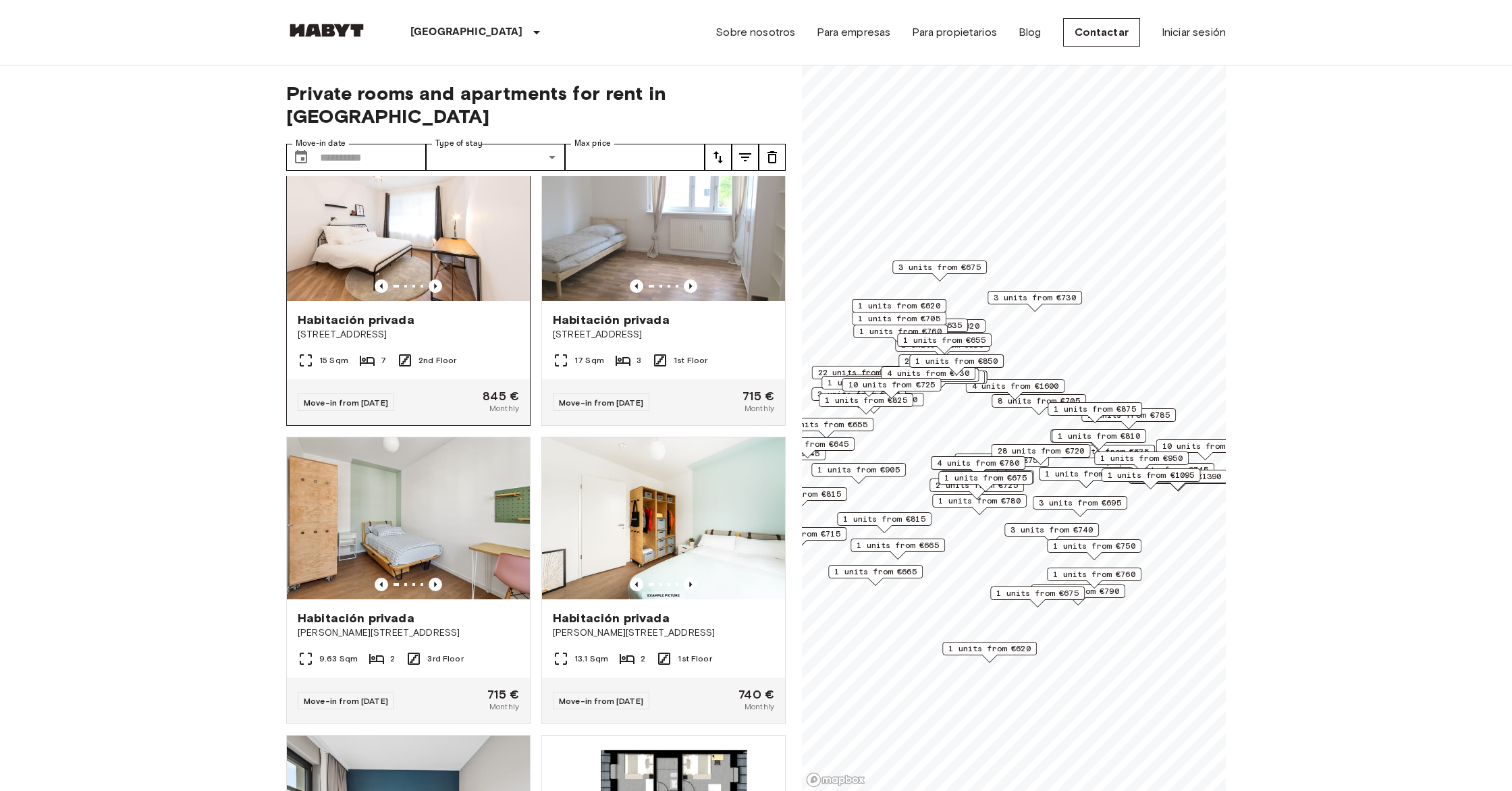
scroll to position [3743, 0]
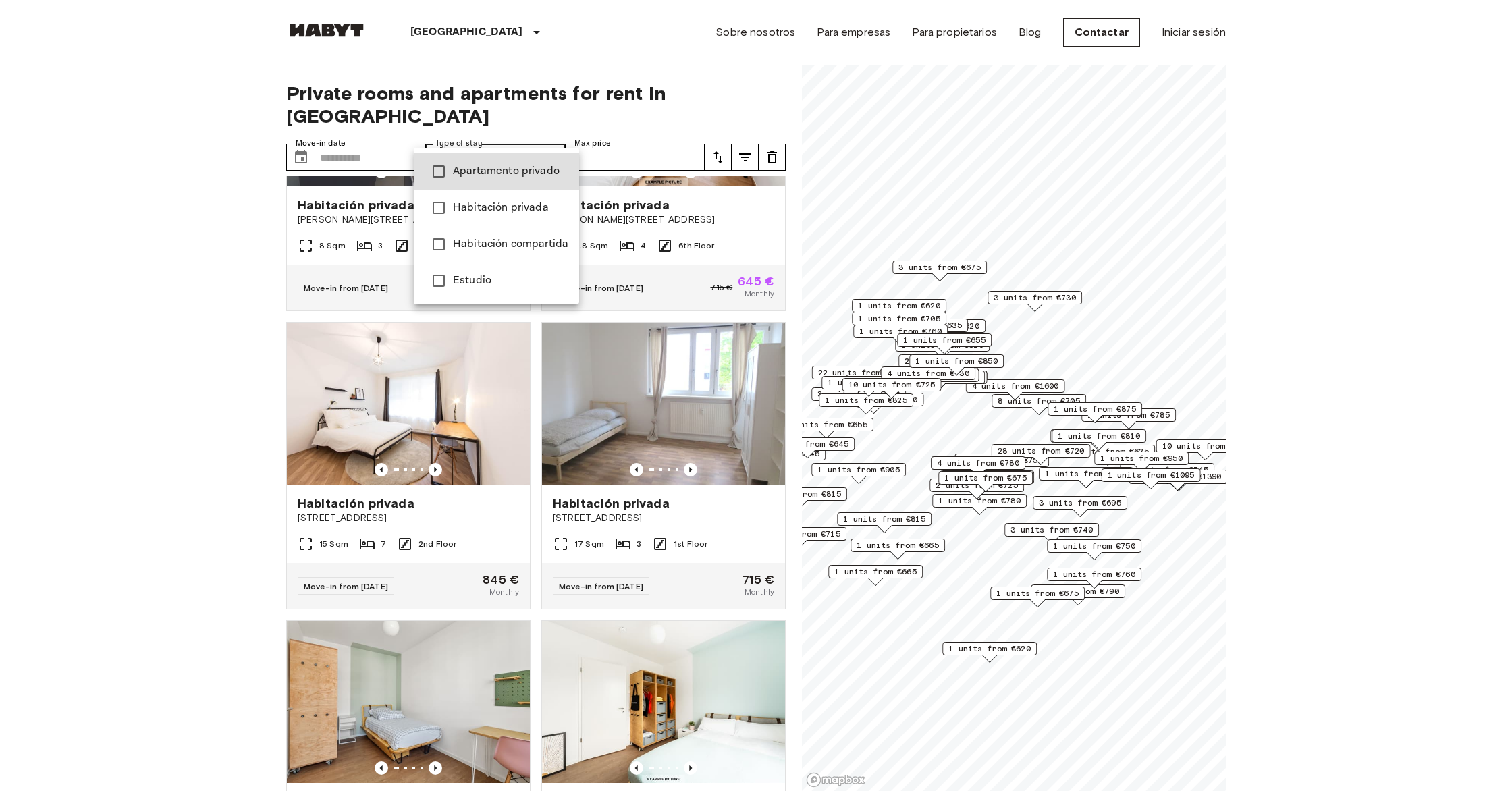
click at [519, 212] on span "Habitación privada" at bounding box center [511, 207] width 116 height 16
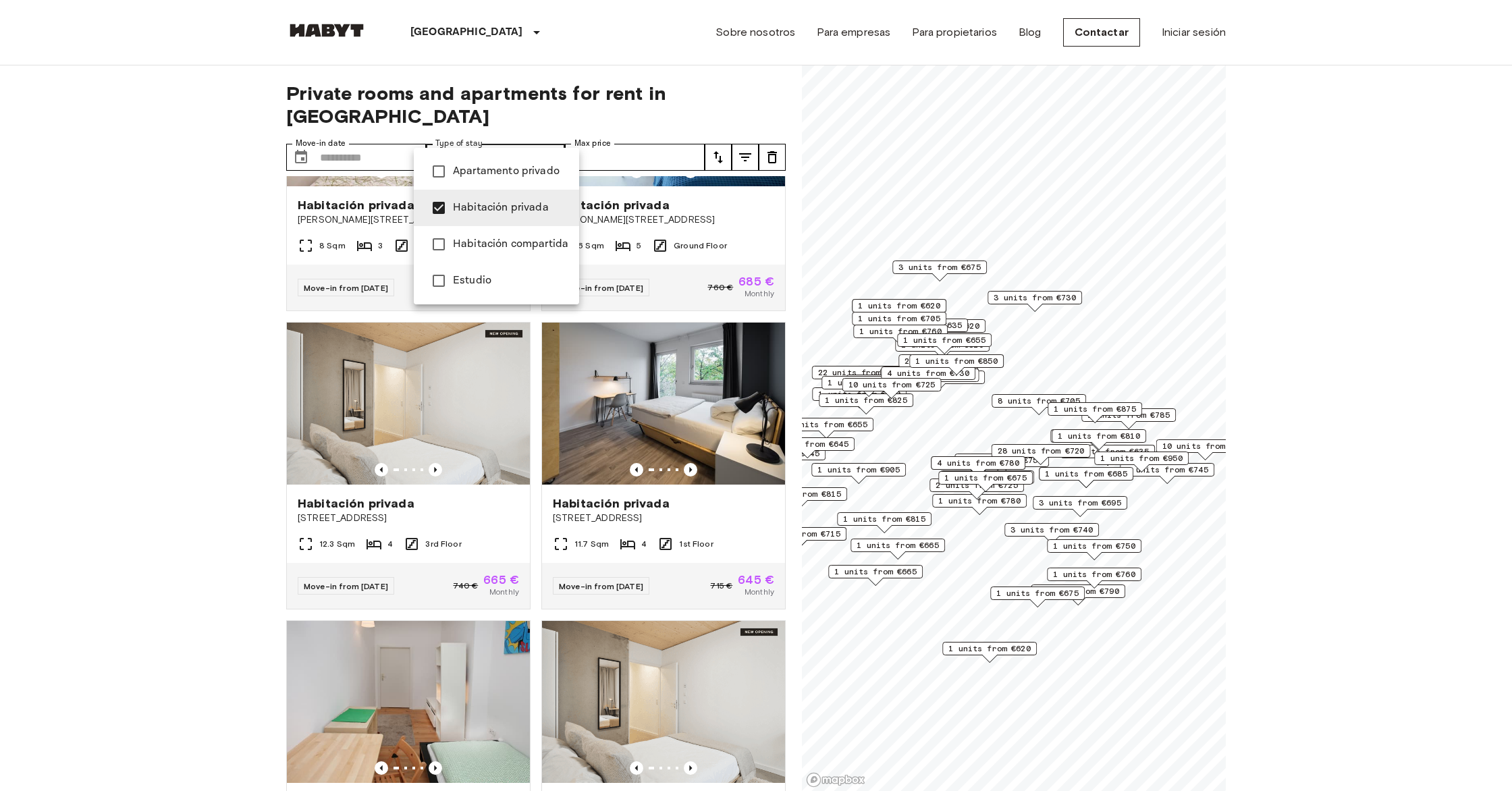
scroll to position [2251, 0]
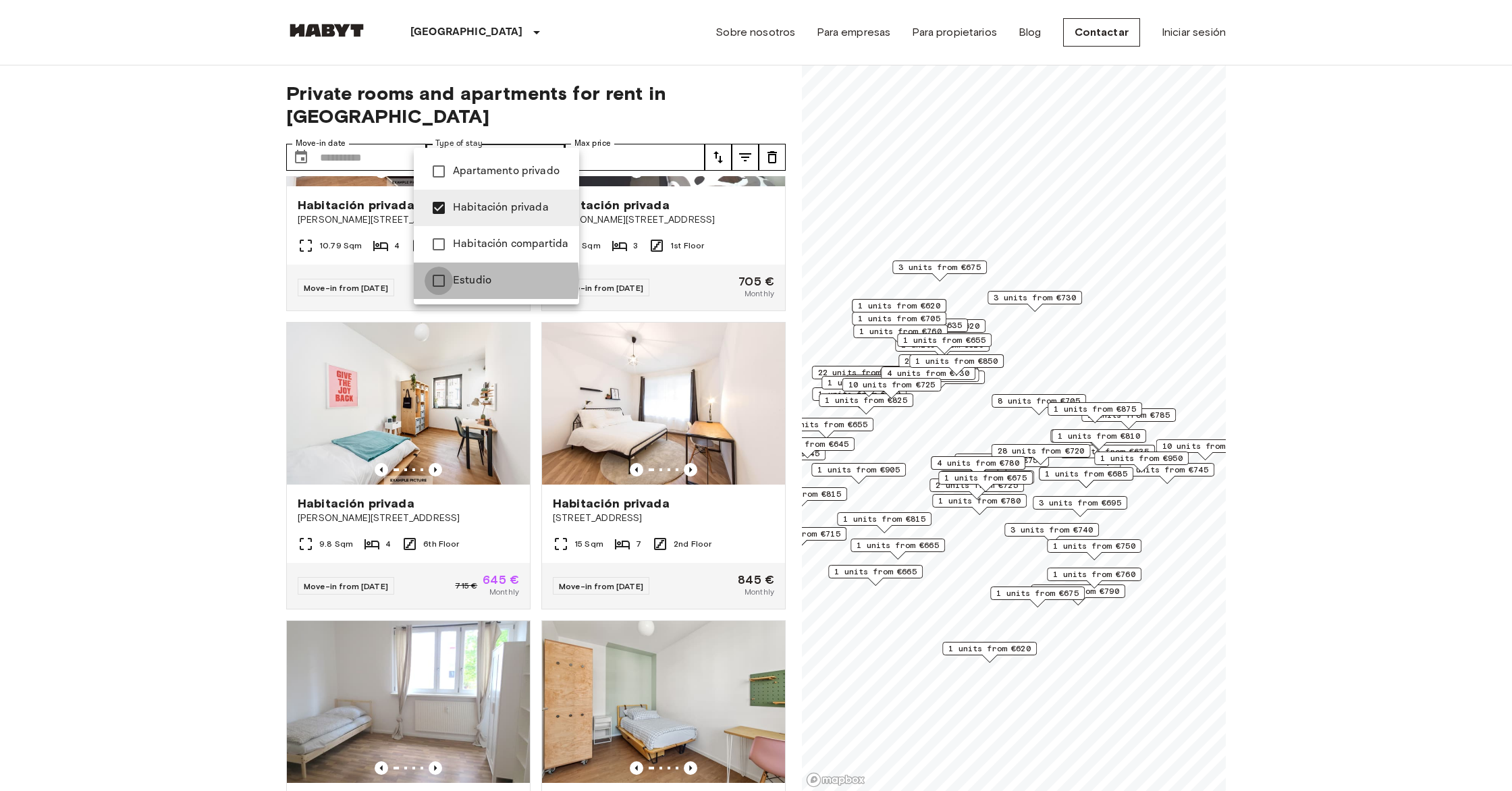
type input "**********"
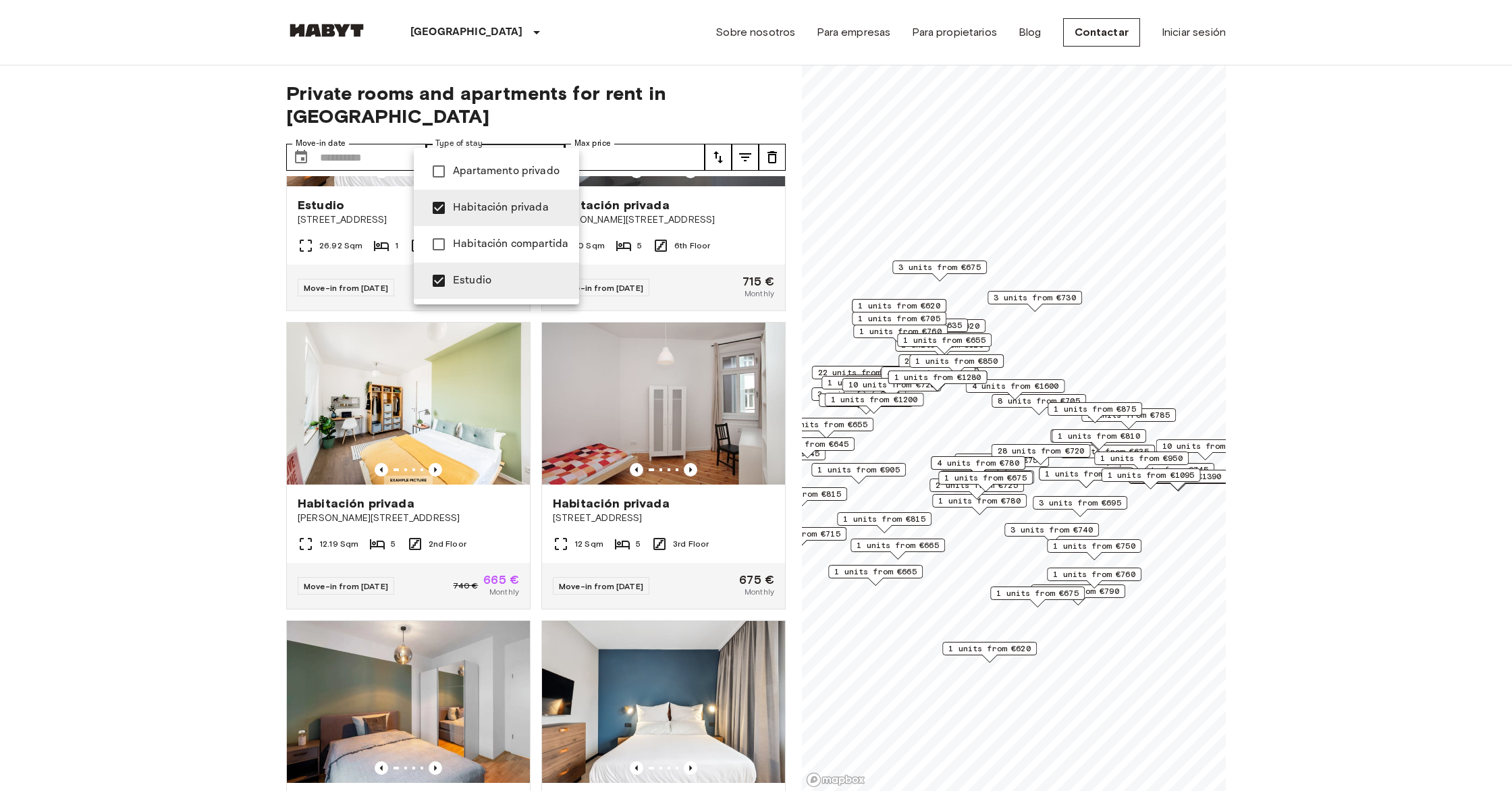
scroll to position [3743, 0]
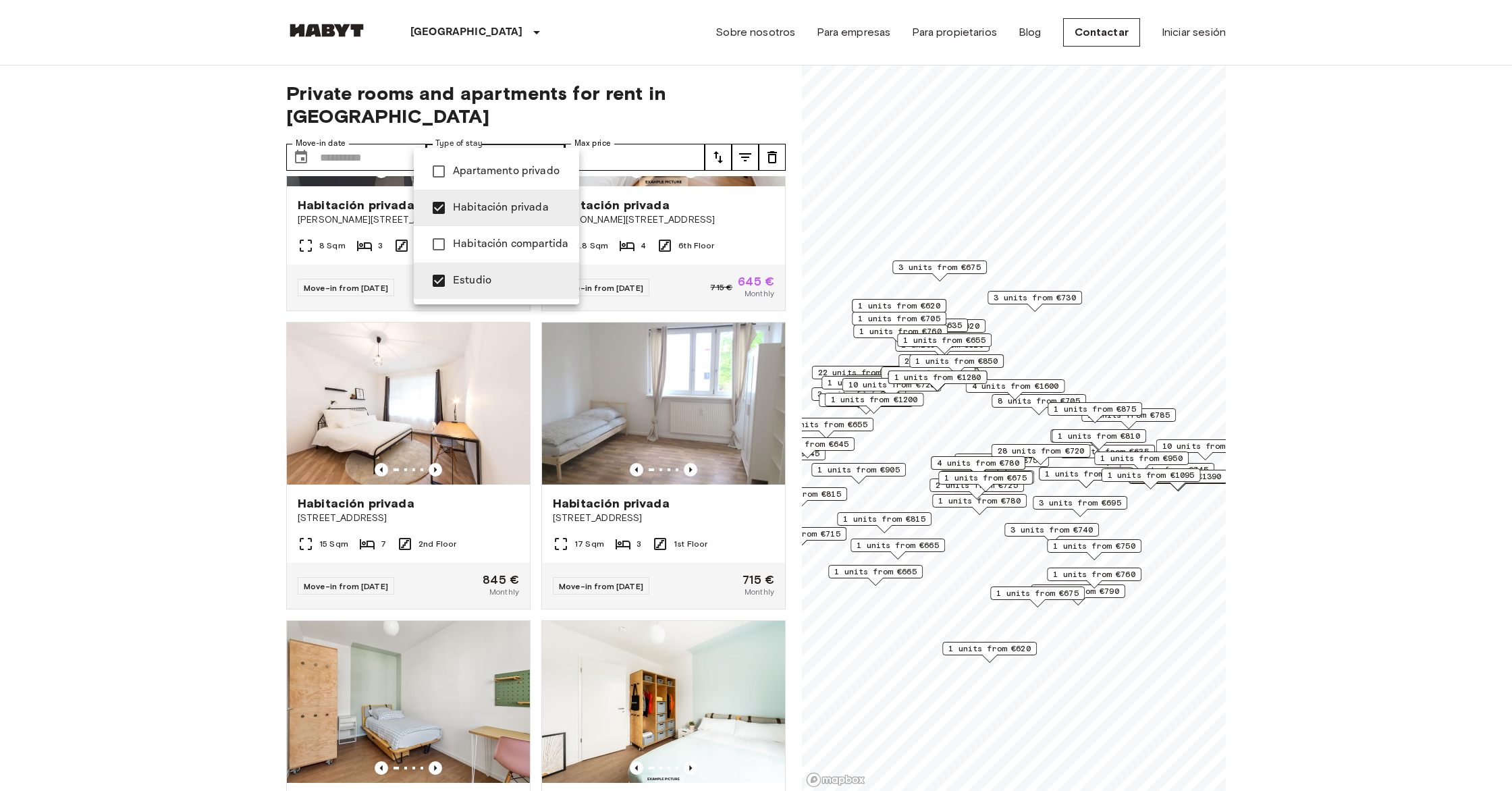
click at [343, 139] on div at bounding box center [756, 395] width 1512 height 791
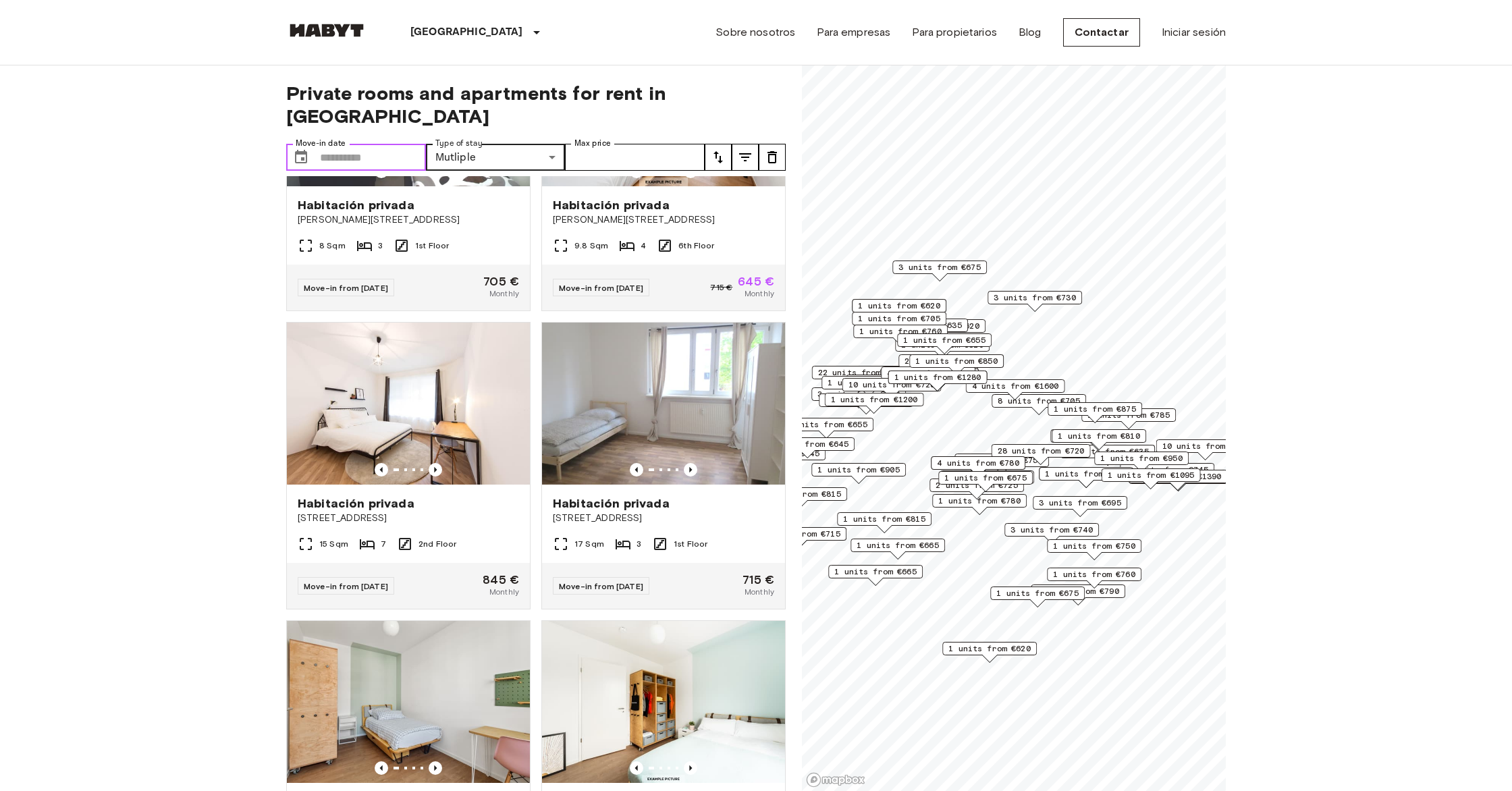
click at [343, 144] on input "Move-in date" at bounding box center [373, 158] width 106 height 27
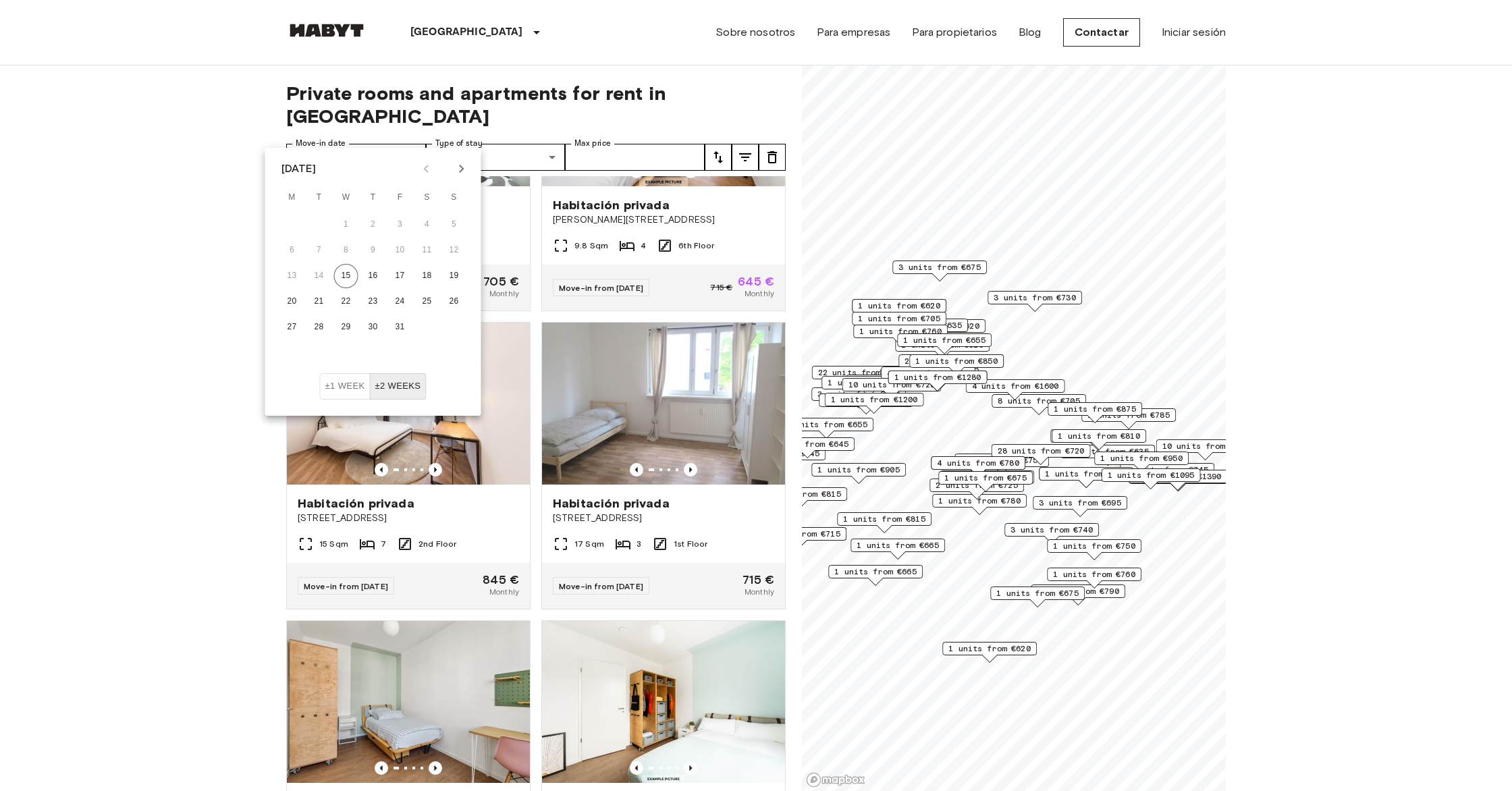
click at [459, 169] on icon "Next month" at bounding box center [462, 169] width 16 height 16
click at [428, 221] on button "1" at bounding box center [427, 224] width 25 height 25
type input "**********"
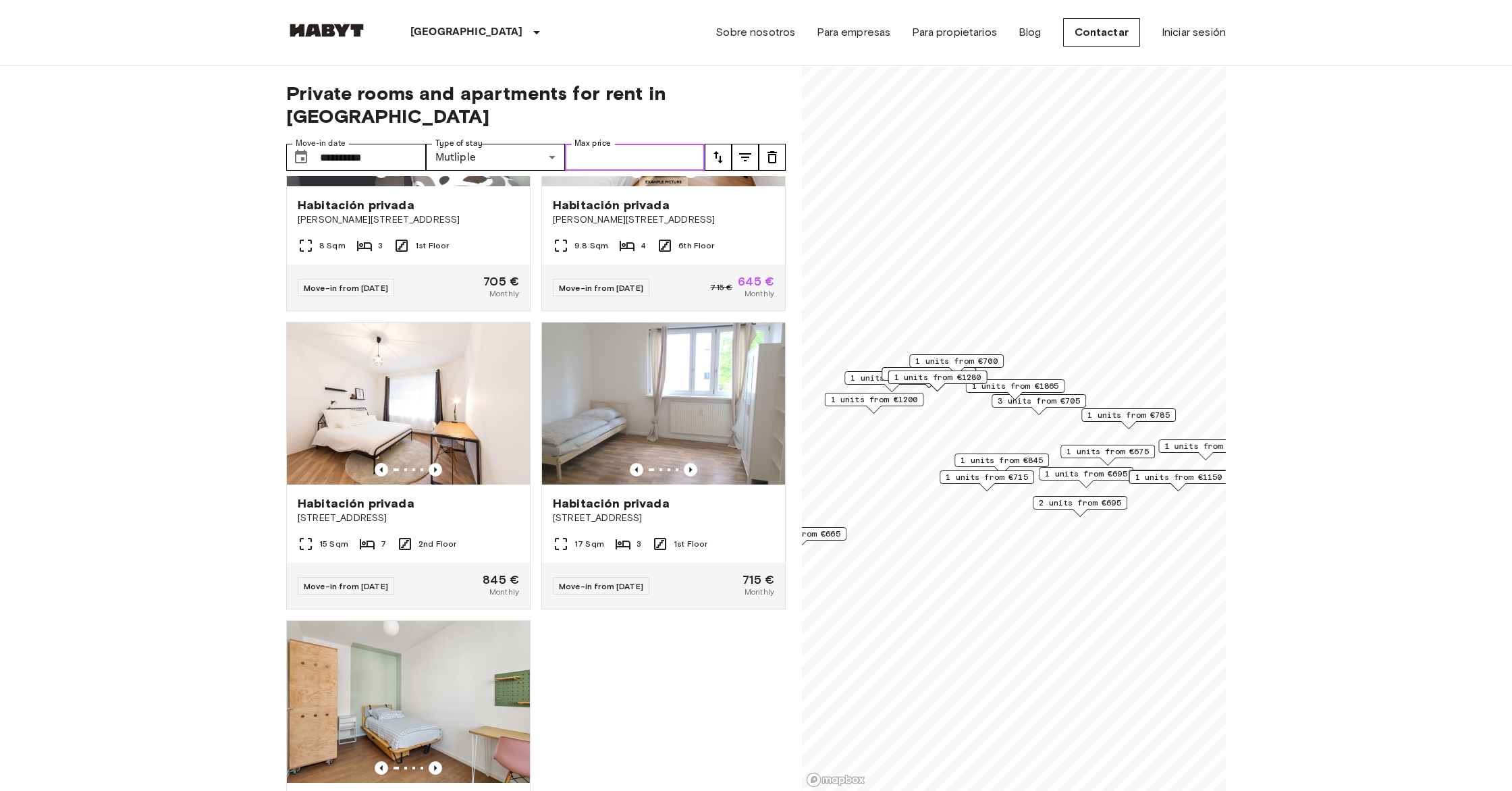
click at [519, 144] on input "Max price" at bounding box center [634, 158] width 139 height 27
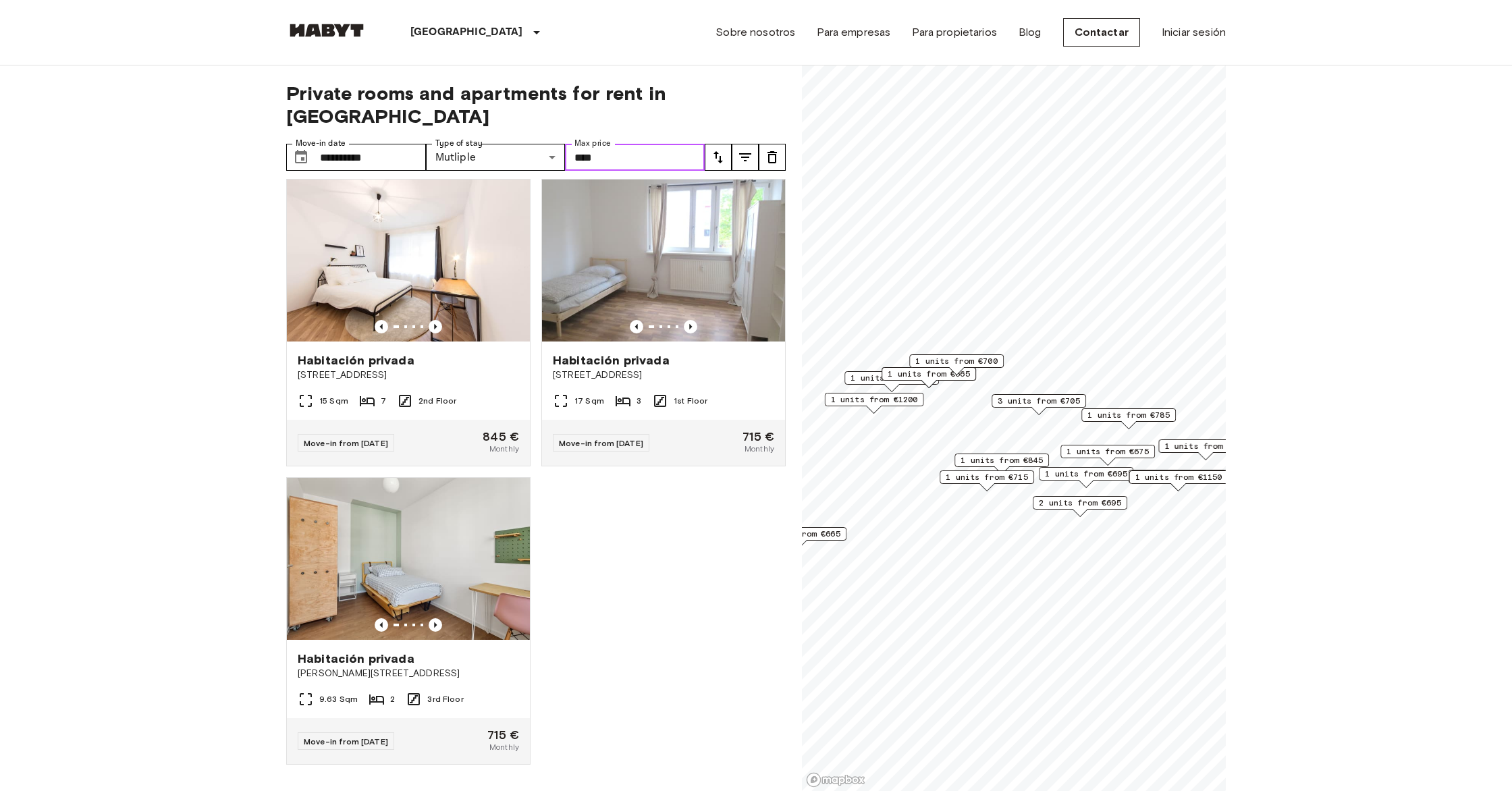
scroll to position [2848, 0]
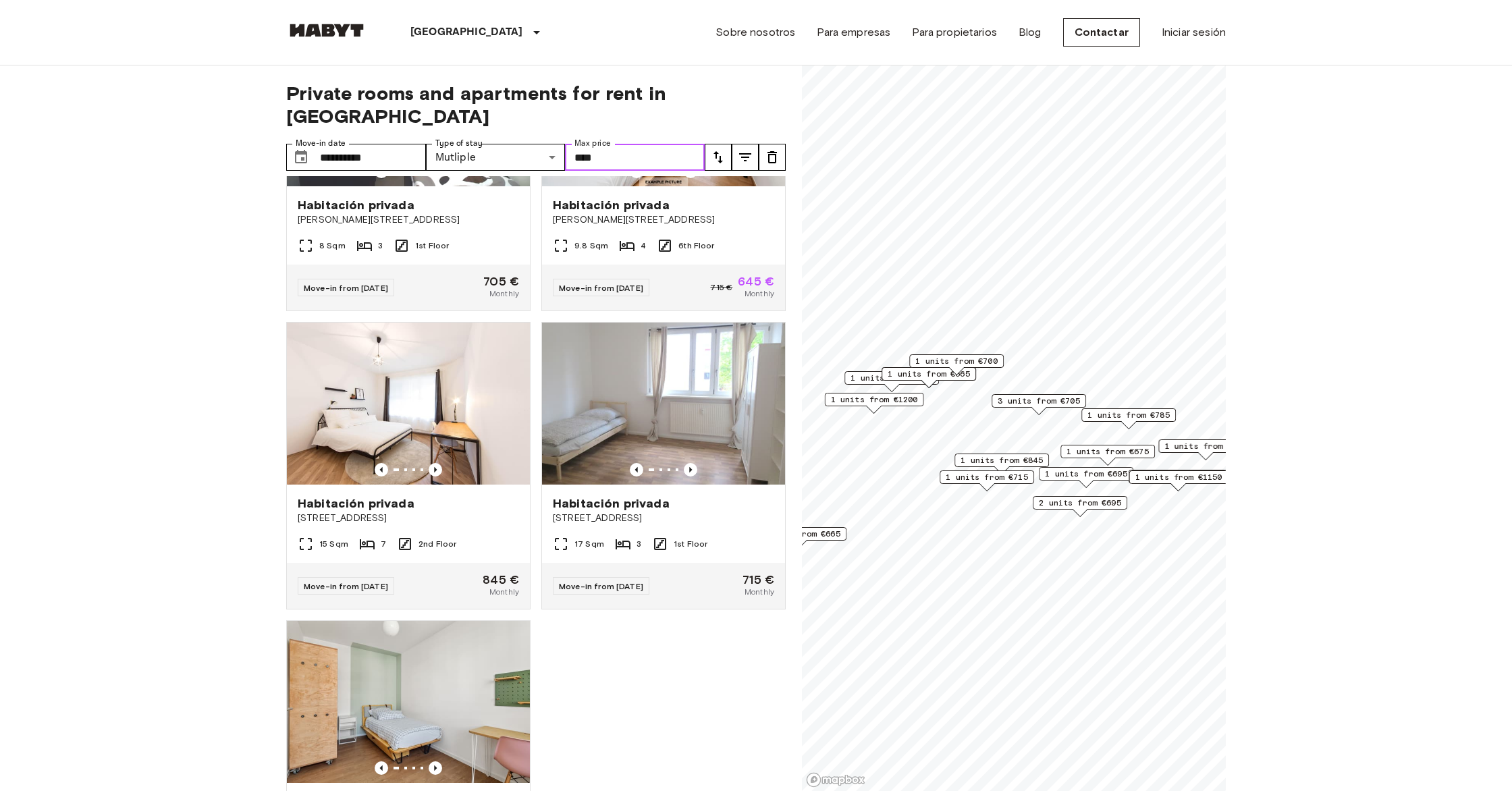
type input "****"
click at [519, 149] on icon "tune" at bounding box center [718, 157] width 16 height 16
click at [519, 161] on li "Earliest availability" at bounding box center [772, 160] width 135 height 25
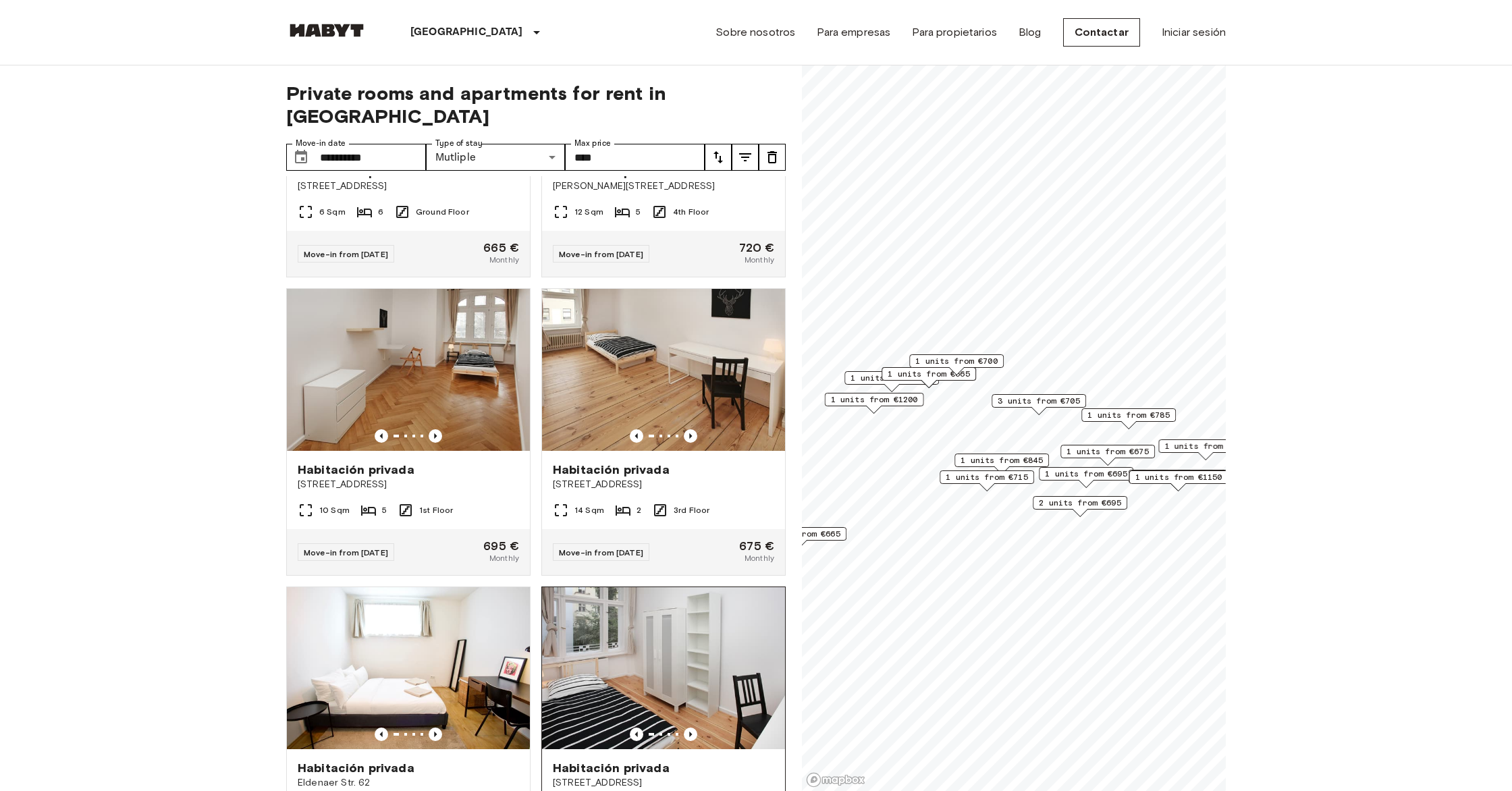
scroll to position [203, 0]
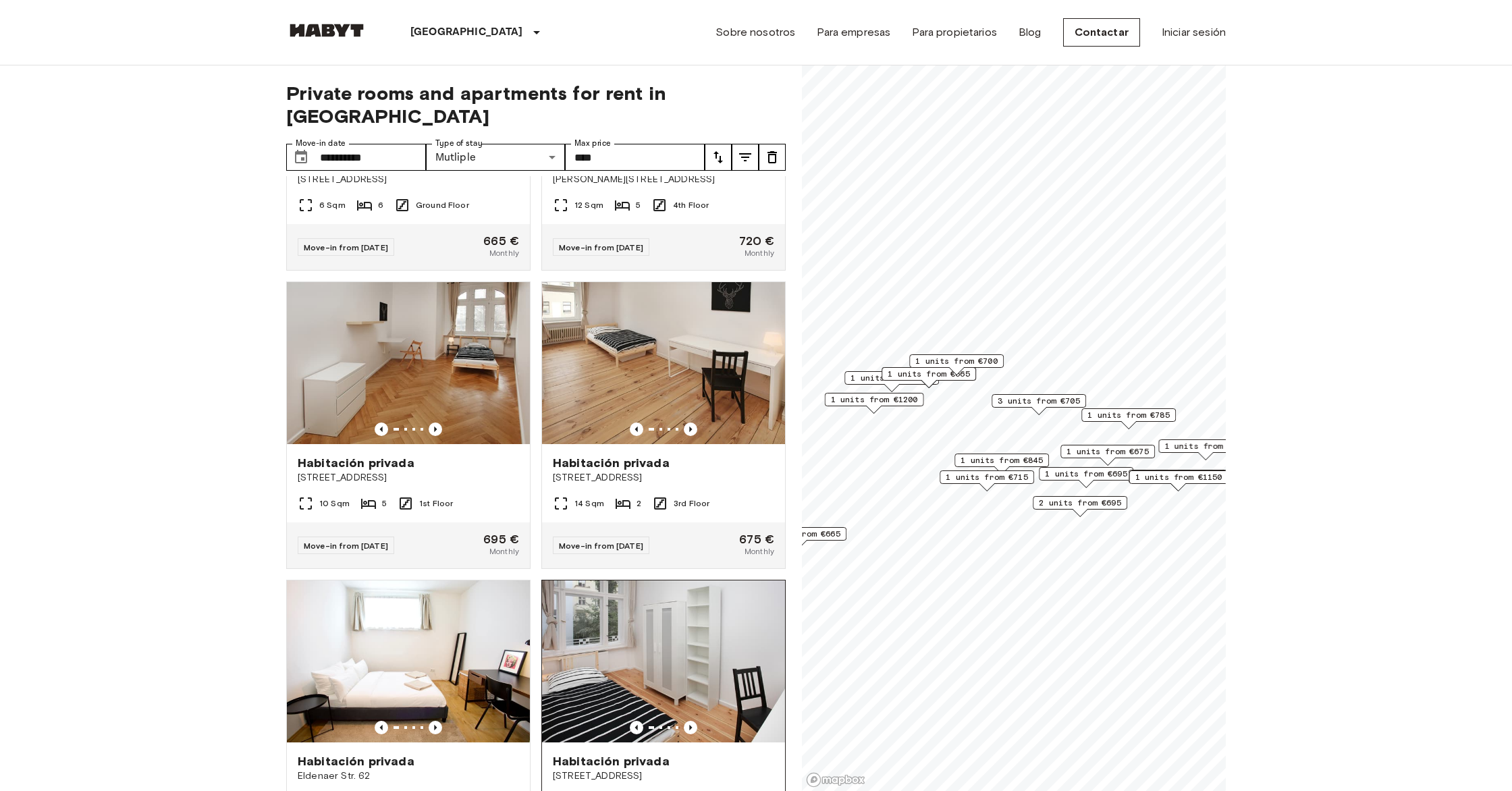
click at [519, 367] on img at bounding box center [663, 363] width 243 height 162
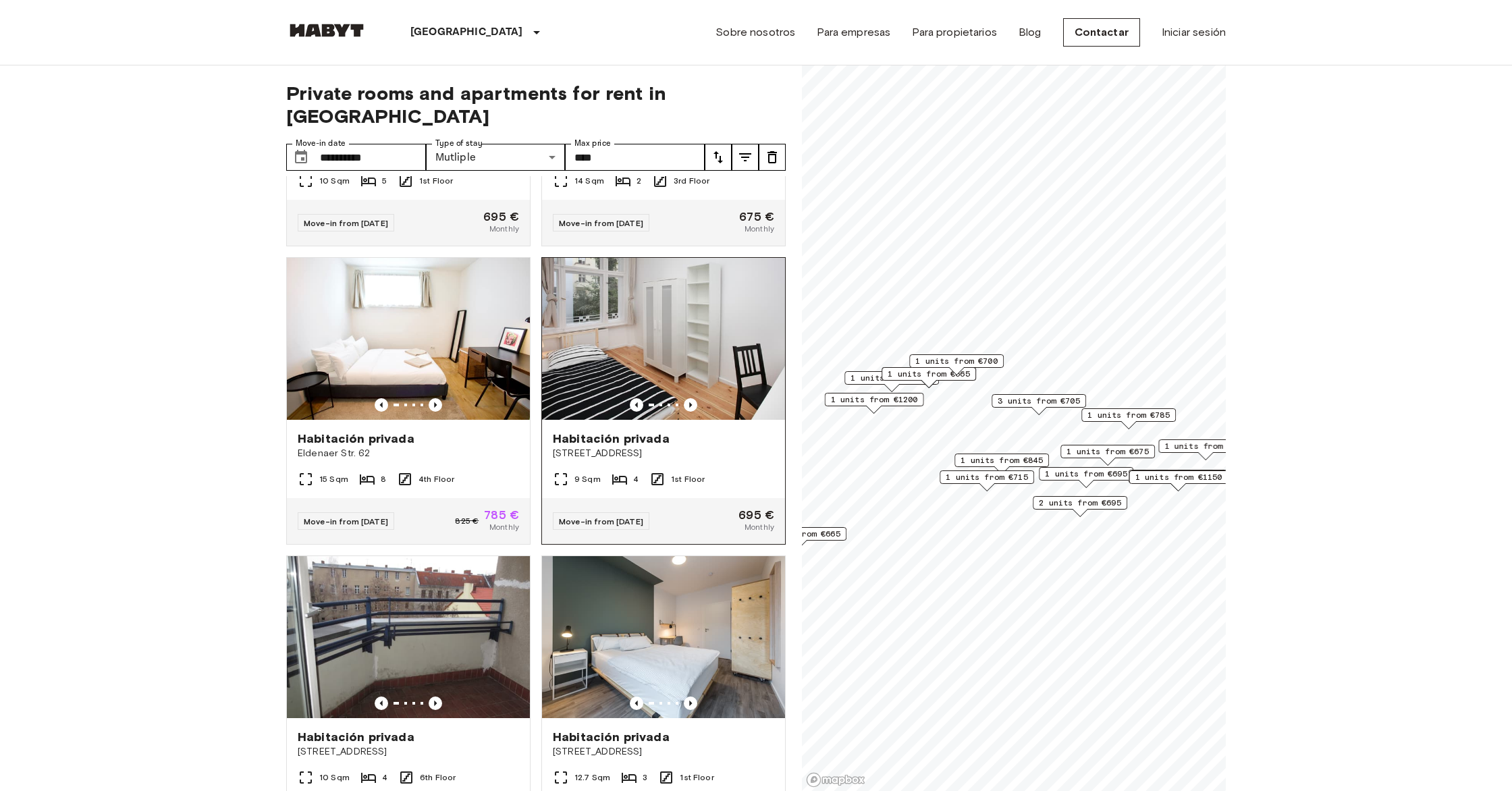
scroll to position [528, 0]
click at [519, 446] on span "[STREET_ADDRESS]" at bounding box center [664, 452] width 222 height 13
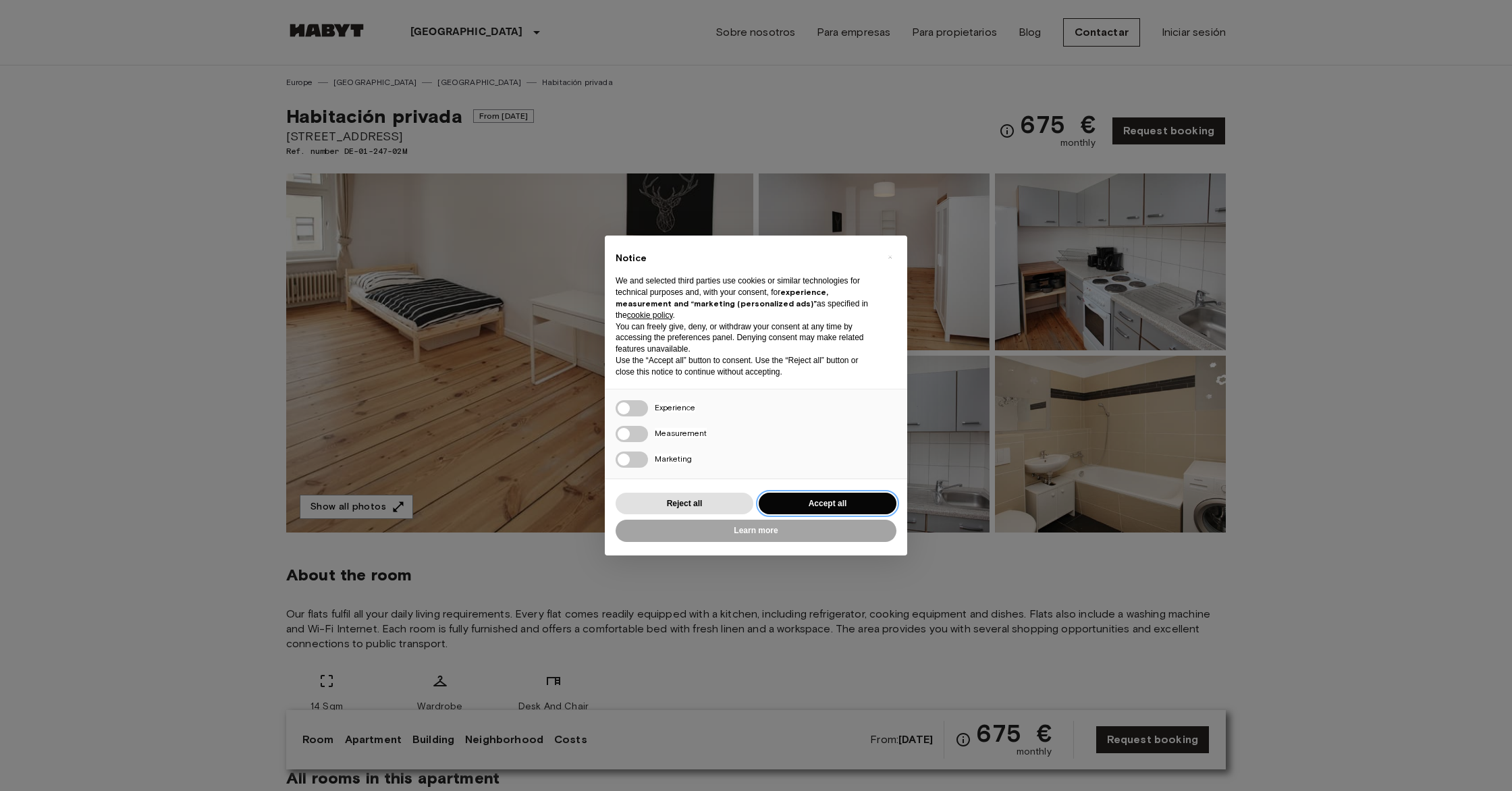
click at [815, 503] on button "Accept all" at bounding box center [828, 504] width 138 height 22
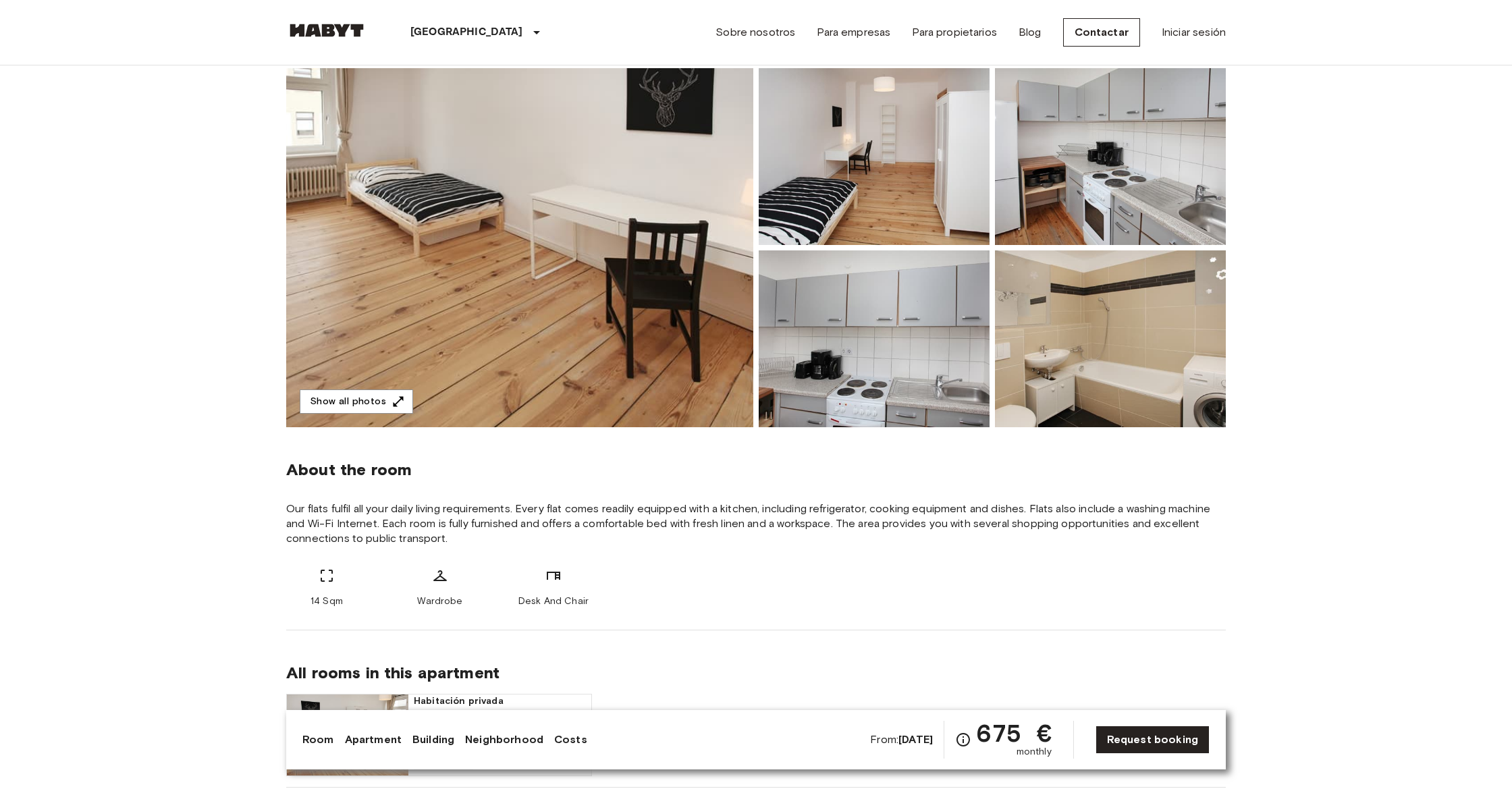
scroll to position [158, 0]
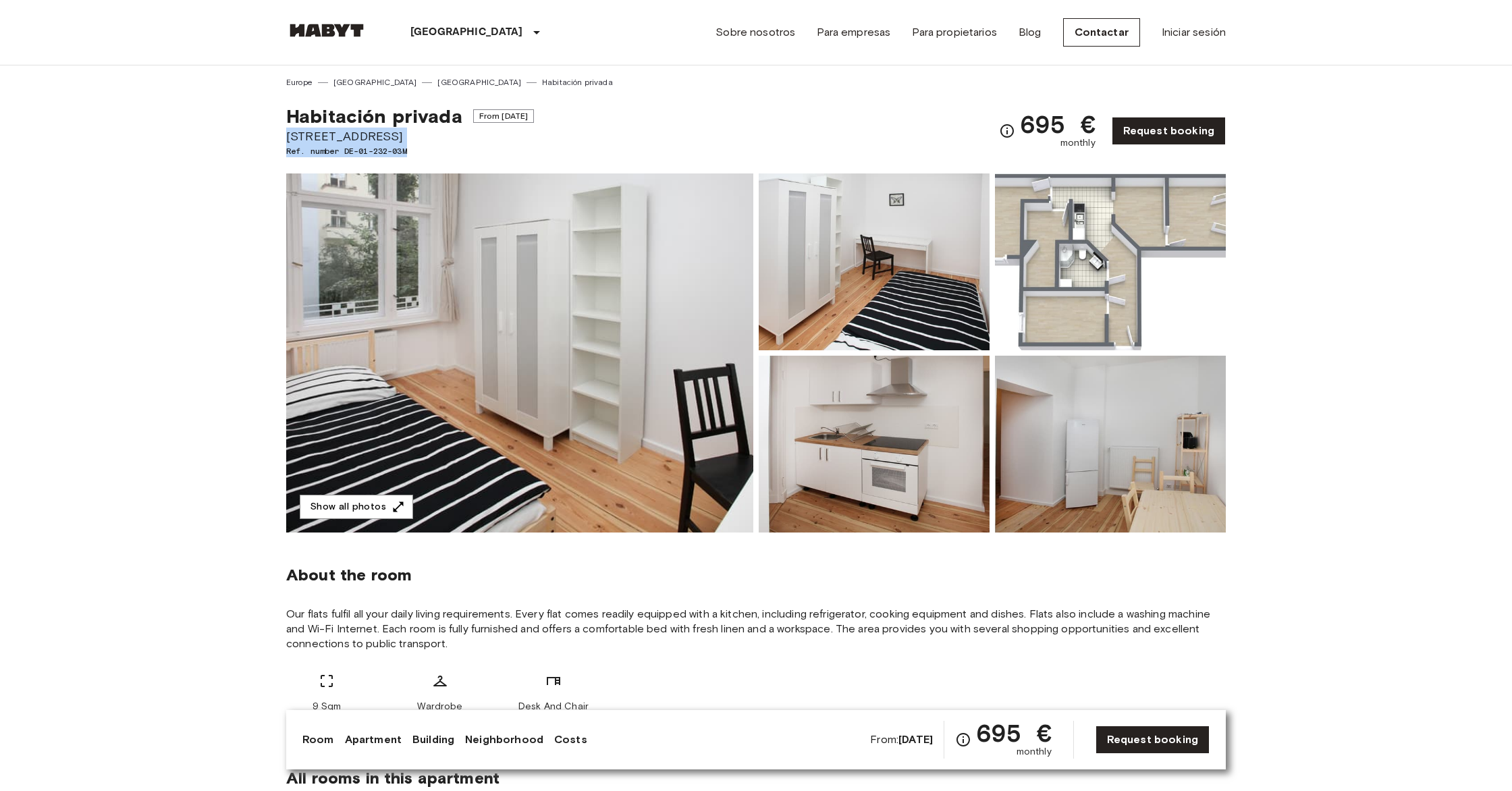
drag, startPoint x: 286, startPoint y: 134, endPoint x: 444, endPoint y: 154, distance: 159.3
click at [444, 154] on div "Habitación privada From Oct 18 2025 Ratiborstraße 9 Ref. number DE-01-232-03M" at bounding box center [409, 131] width 248 height 52
copy div "Ratiborstraße 9 Ref. number DE-01-232-03M"
